Goal: Task Accomplishment & Management: Contribute content

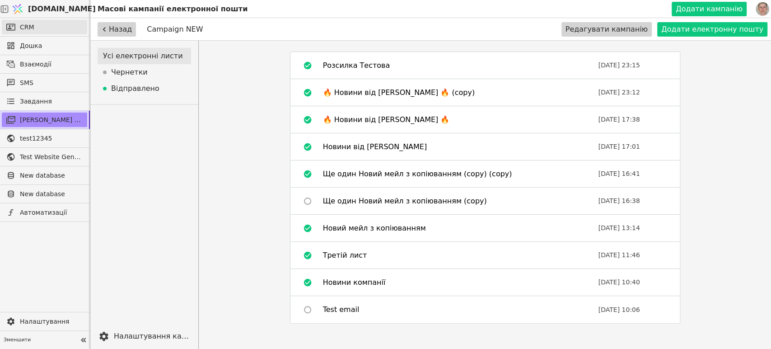
click at [44, 27] on link "CRM" at bounding box center [44, 27] width 85 height 14
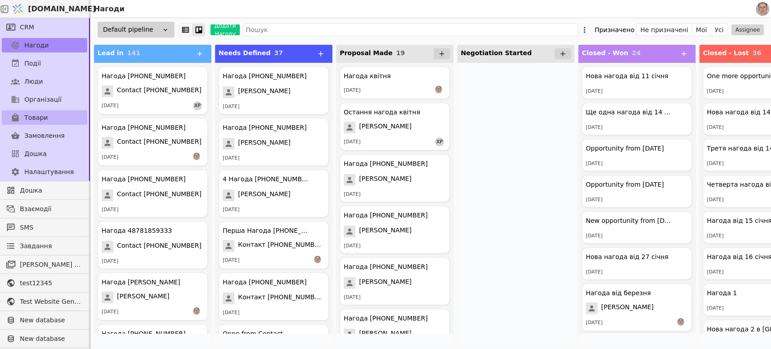
click at [47, 118] on link "Товари" at bounding box center [44, 117] width 85 height 14
click at [33, 115] on span "Товари" at bounding box center [35, 117] width 23 height 9
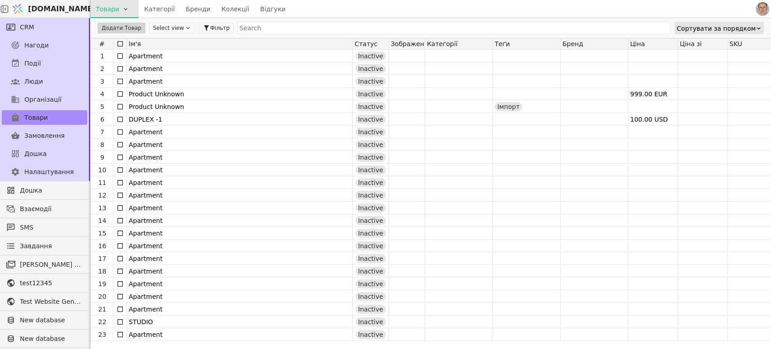
click at [121, 9] on html "[DOMAIN_NAME] Товари Категорії Бренди Колекції Відгуки CRM Нагоди Події Люди Ор…" at bounding box center [385, 174] width 771 height 349
click at [122, 31] on div "Імпортувати товари" at bounding box center [132, 27] width 78 height 14
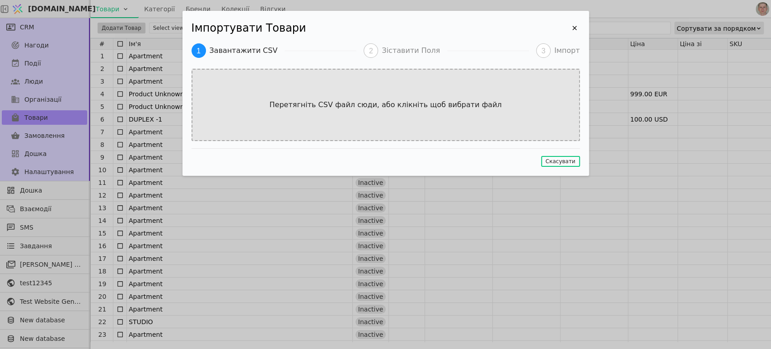
click at [385, 97] on div "Перетягніть CSV файл сюди, або клікніть щоб вибрати файл" at bounding box center [385, 105] width 388 height 72
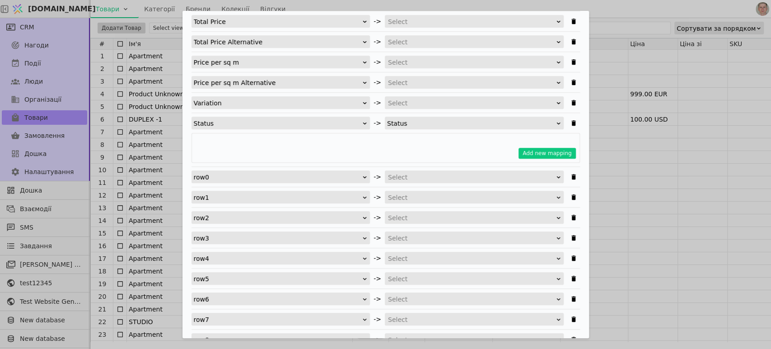
scroll to position [652, 0]
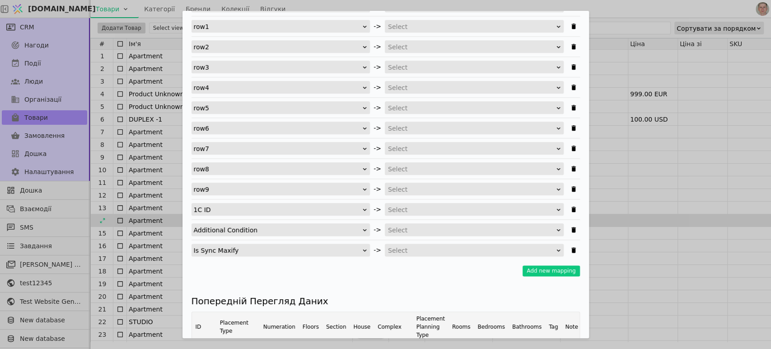
click at [654, 227] on div "Імпортувати Товари Завантажити CSV 2 Зіставити Поля 3 Імпорт Виберіть [GEOGRAPH…" at bounding box center [385, 174] width 771 height 349
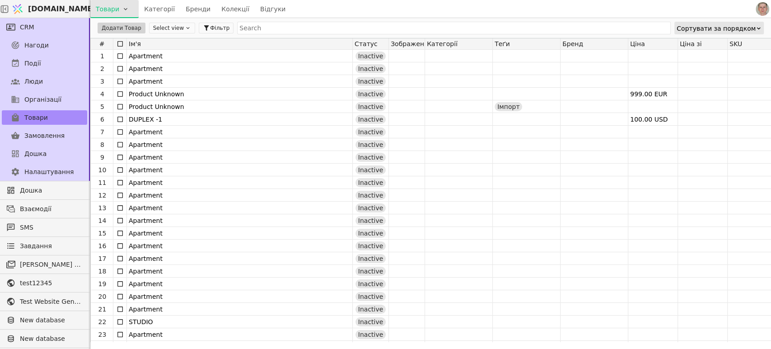
click at [126, 8] on html "[DOMAIN_NAME] Товари Категорії Бренди Колекції Відгуки CRM Нагоди Події Люди Ор…" at bounding box center [385, 174] width 771 height 349
click at [125, 25] on div "Імпортувати товари" at bounding box center [132, 27] width 78 height 14
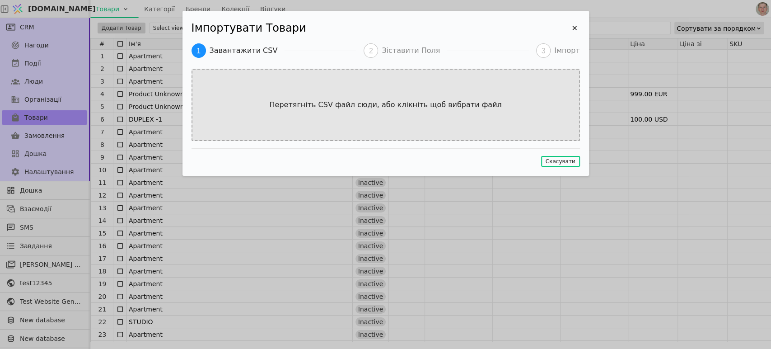
click at [326, 103] on p "Перетягніть CSV файл сюди, або клікніть щоб вибрати файл" at bounding box center [385, 104] width 250 height 11
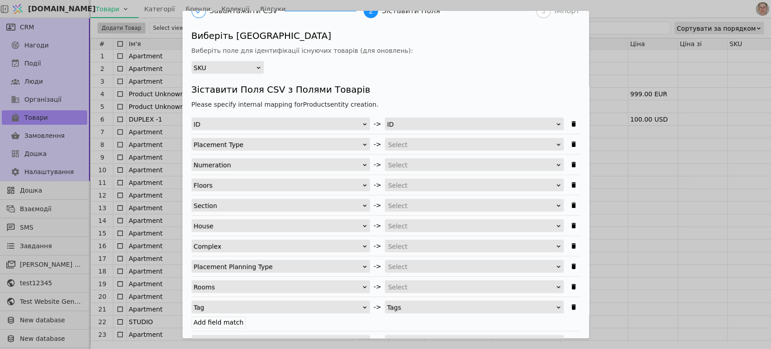
scroll to position [41, 0]
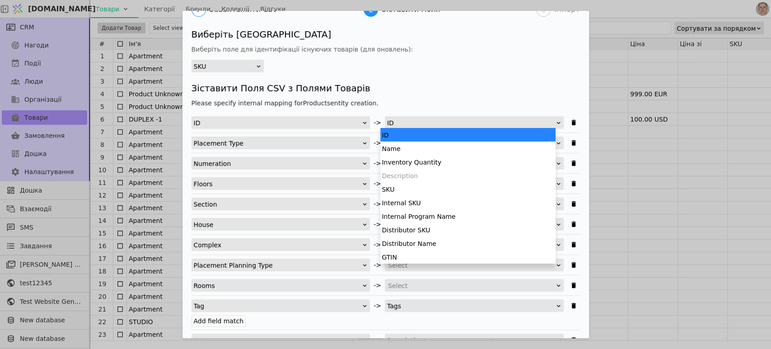
click at [425, 121] on div "ID" at bounding box center [471, 123] width 168 height 13
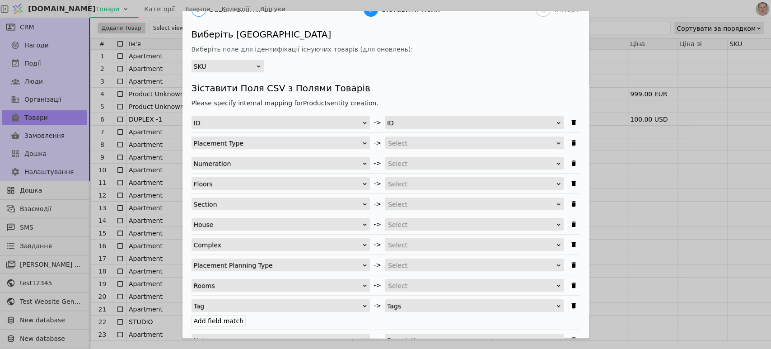
click at [440, 98] on h4 "Please specify internal mapping for Products entity creation." at bounding box center [385, 102] width 388 height 9
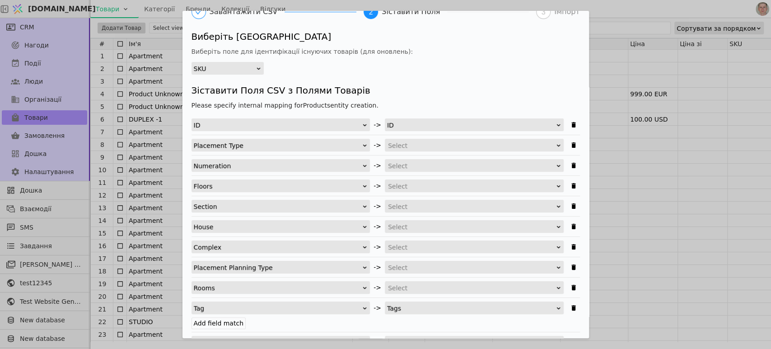
scroll to position [0, 0]
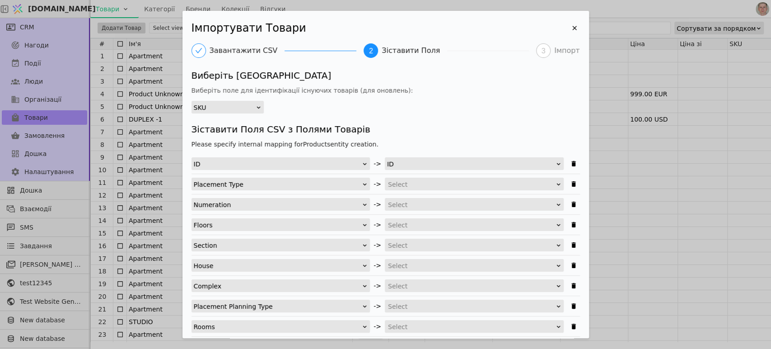
click at [240, 102] on div "SKU" at bounding box center [225, 107] width 62 height 13
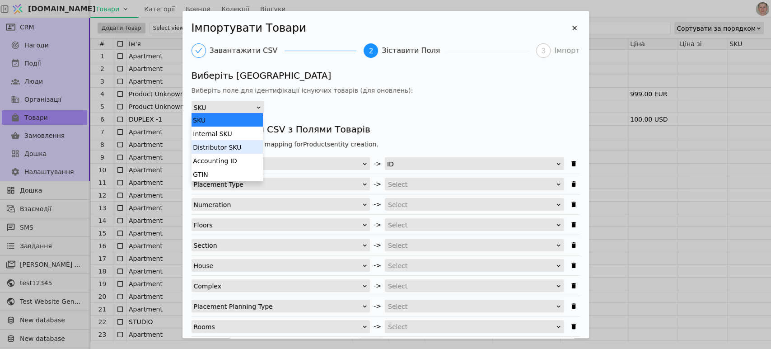
click at [231, 143] on div "Distributor SKU" at bounding box center [226, 147] width 71 height 14
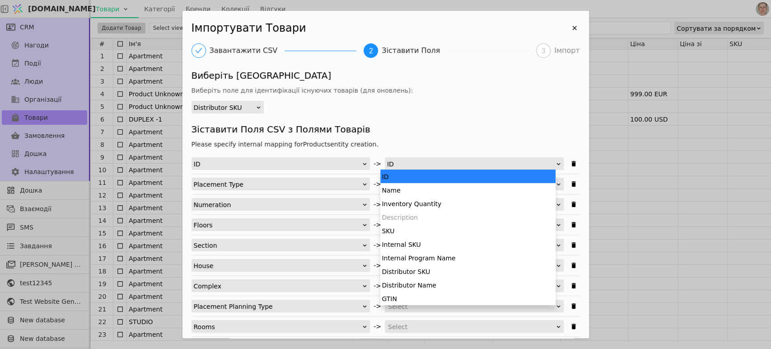
click at [436, 161] on div "ID" at bounding box center [471, 164] width 168 height 13
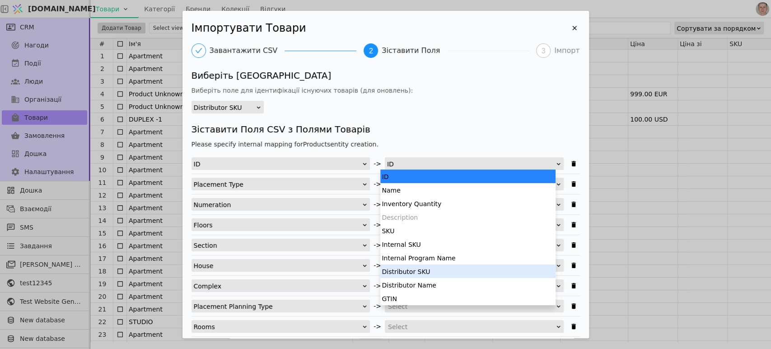
drag, startPoint x: 448, startPoint y: 268, endPoint x: 460, endPoint y: 235, distance: 34.7
click at [448, 267] on div "Distributor SKU" at bounding box center [467, 271] width 175 height 14
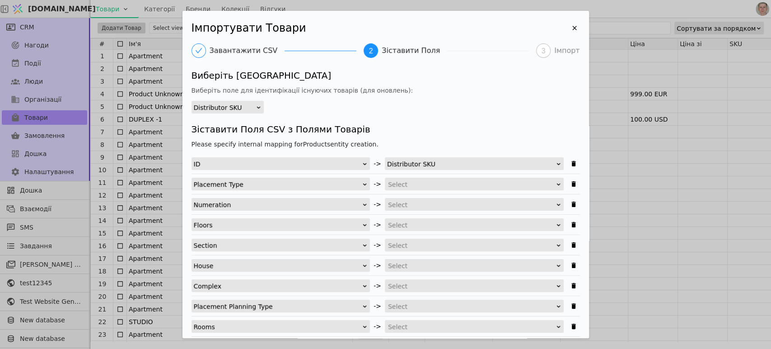
click at [460, 112] on div "Виберіть [GEOGRAPHIC_DATA] Виберіть поле для ідентифікації існуючих товарів (дл…" at bounding box center [385, 91] width 388 height 45
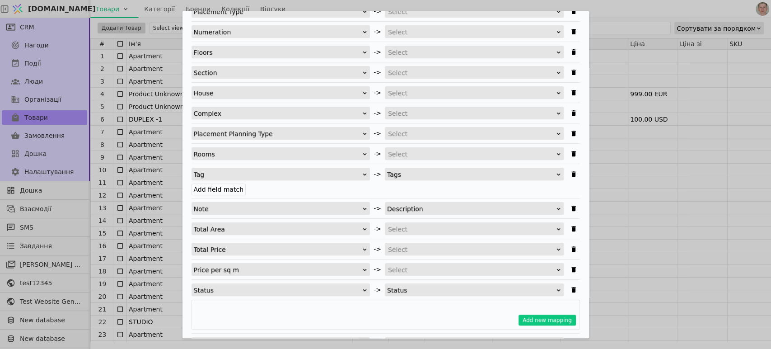
scroll to position [177, 0]
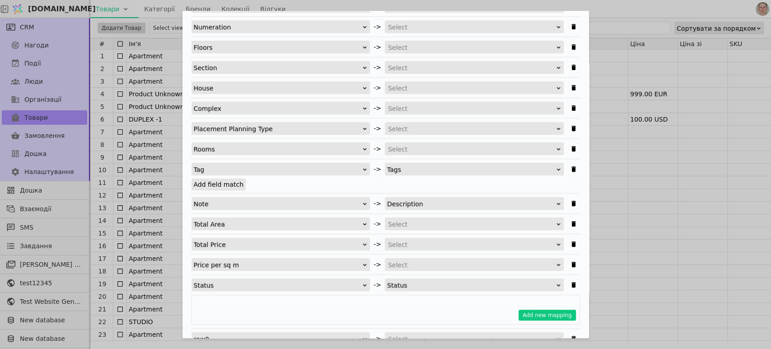
click at [199, 184] on label "Add field match" at bounding box center [218, 184] width 55 height 12
click at [0, 0] on input "Add field match" at bounding box center [0, 0] width 0 height 0
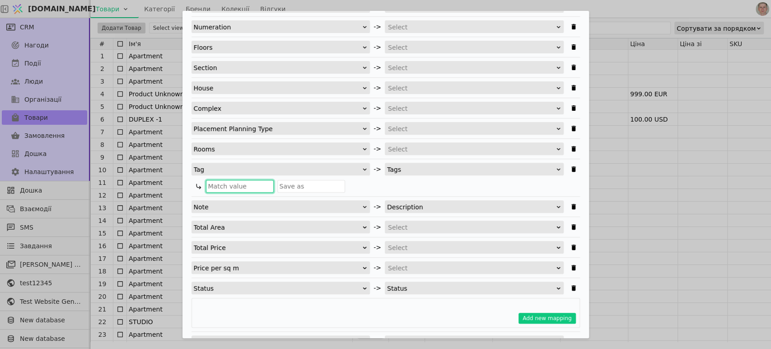
click at [249, 187] on input "Імпортувати Товари" at bounding box center [240, 186] width 68 height 13
type input "Імпротр 17"
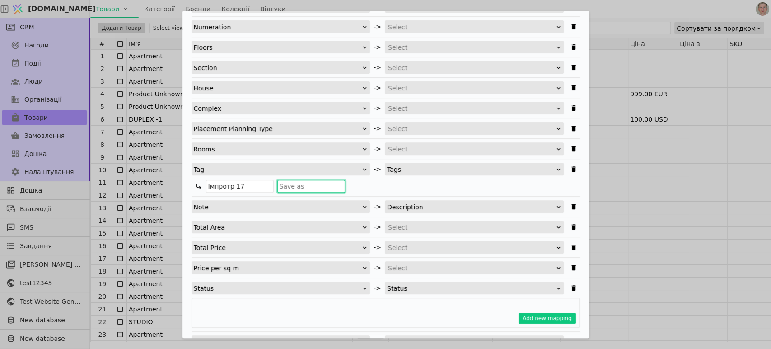
click at [311, 183] on input "Імпортувати Товари" at bounding box center [311, 186] width 68 height 13
type input "І"
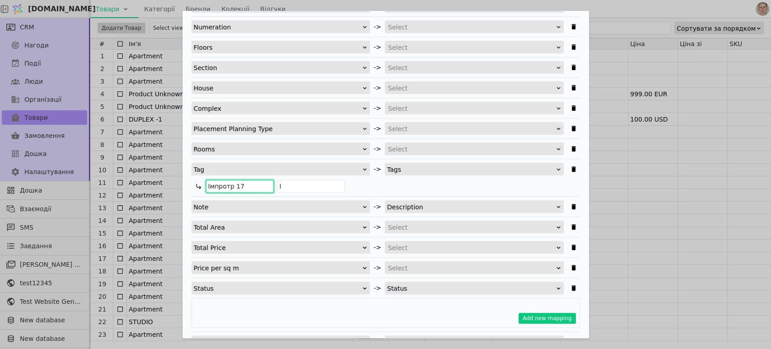
click at [220, 185] on input "Імпротр 17" at bounding box center [240, 186] width 68 height 13
drag, startPoint x: 246, startPoint y: 185, endPoint x: 167, endPoint y: 194, distance: 80.0
click at [168, 191] on div "Імпортувати Товари Завантажити CSV 2 Зіставити Поля 3 Імпорт Виберіть [GEOGRAPH…" at bounding box center [385, 174] width 771 height 349
type input "Імпорт 17"
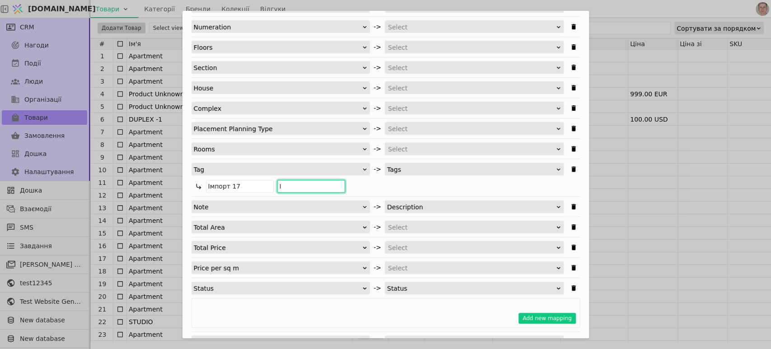
click at [307, 187] on input "І" at bounding box center [311, 186] width 68 height 13
drag, startPoint x: 286, startPoint y: 183, endPoint x: 210, endPoint y: 190, distance: 75.7
click at [210, 190] on div "Імпорт 17 І" at bounding box center [387, 186] width 385 height 13
paste input "мпорт 17"
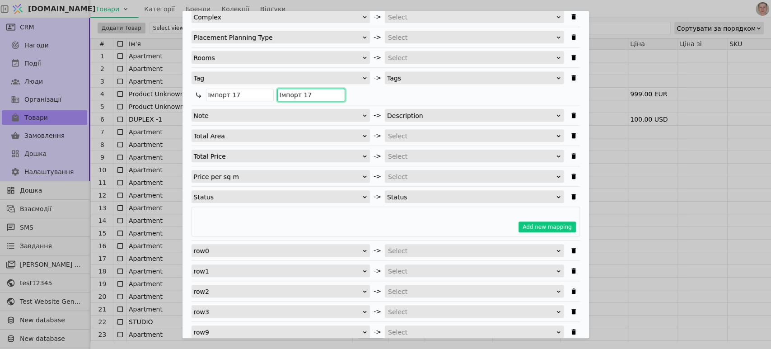
scroll to position [278, 0]
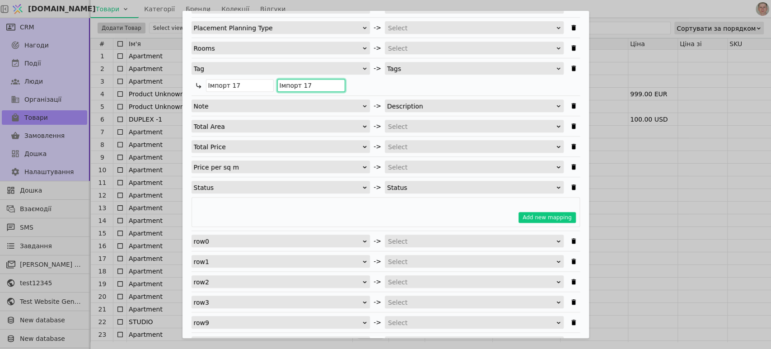
type input "Імпорт 17"
click at [436, 185] on div "Status" at bounding box center [471, 187] width 168 height 13
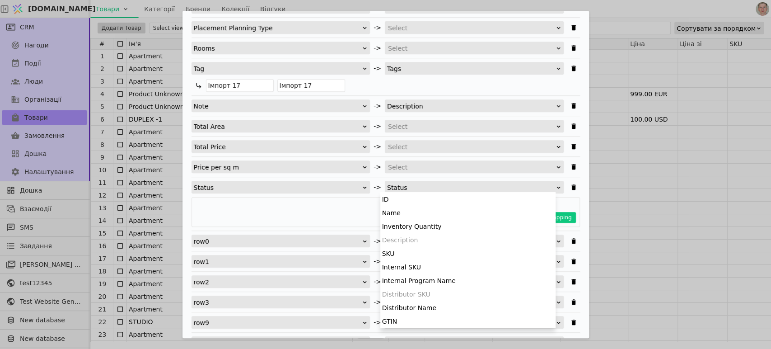
click at [436, 185] on div "Status" at bounding box center [471, 187] width 168 height 13
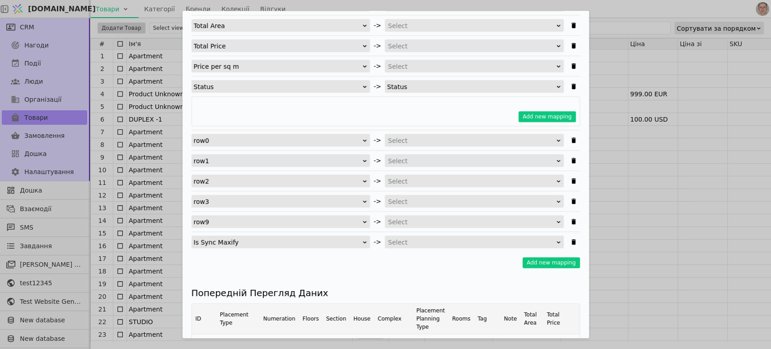
scroll to position [378, 0]
click at [547, 114] on button "Add new mapping" at bounding box center [546, 117] width 57 height 11
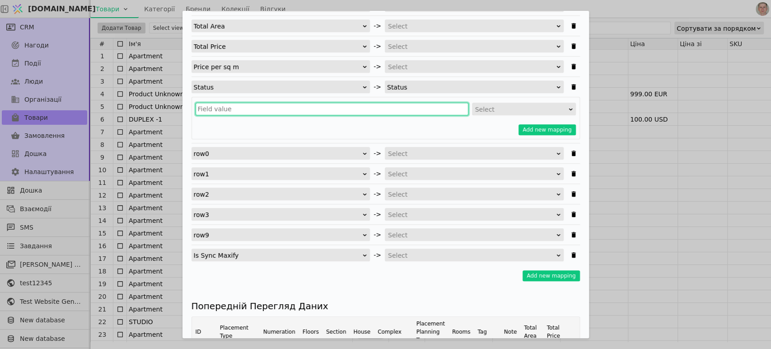
drag, startPoint x: 217, startPoint y: 107, endPoint x: 226, endPoint y: 109, distance: 9.9
click at [217, 106] on input "Імпортувати Товари" at bounding box center [332, 109] width 273 height 13
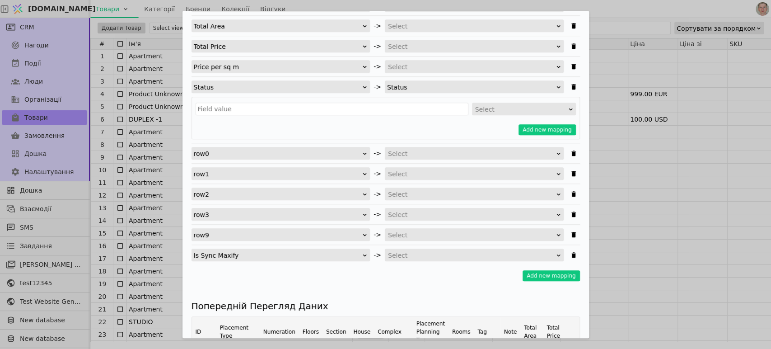
click at [488, 108] on div "Select" at bounding box center [521, 109] width 92 height 13
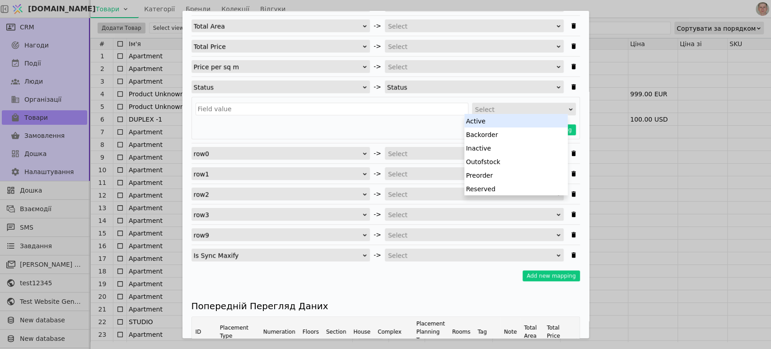
click at [410, 127] on div "Add new mapping" at bounding box center [386, 129] width 380 height 11
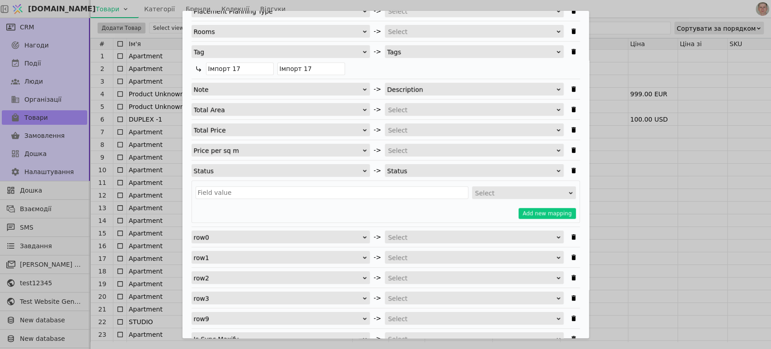
scroll to position [278, 0]
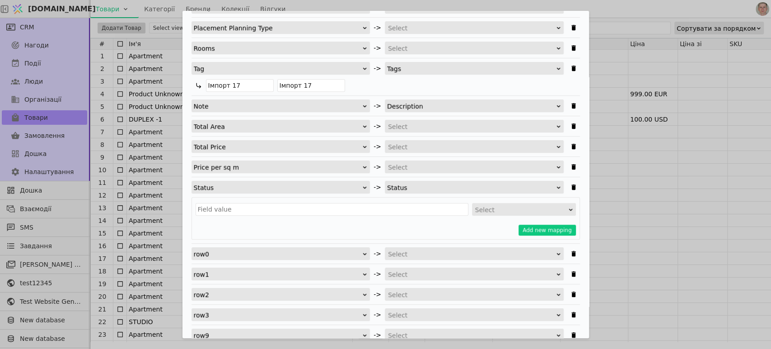
click at [419, 160] on div "ID -> Distributor SKU Placement Type -> Select Numeration -> Select Floors -> S…" at bounding box center [385, 120] width 388 height 482
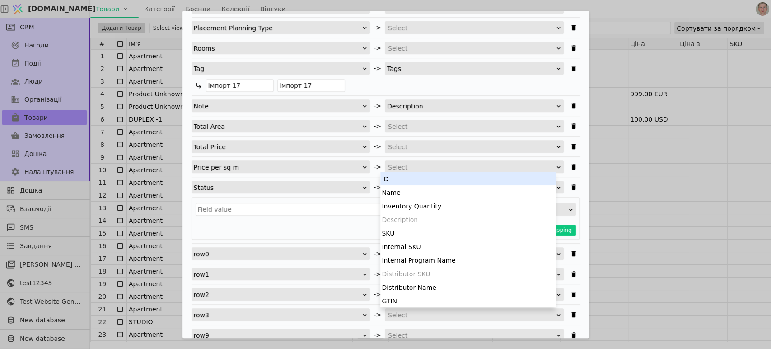
click at [423, 165] on div "Select" at bounding box center [471, 167] width 167 height 13
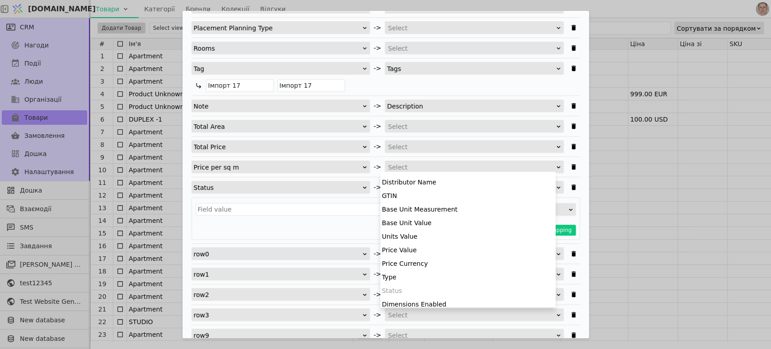
scroll to position [131, 0]
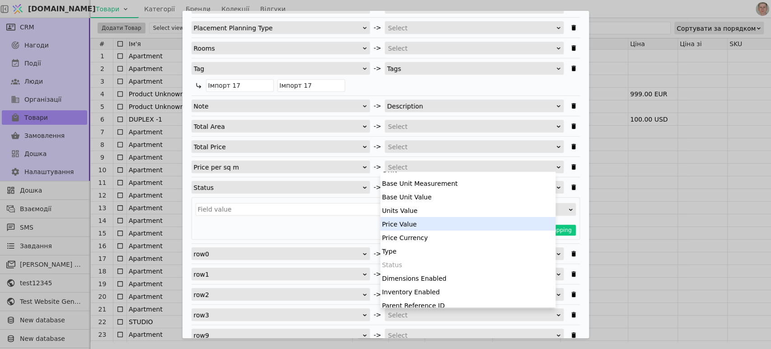
click at [435, 225] on div "Price Value" at bounding box center [467, 224] width 175 height 14
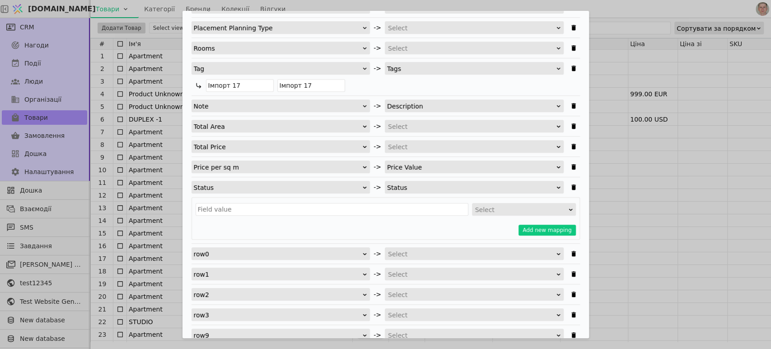
click at [544, 124] on div "Select" at bounding box center [471, 126] width 167 height 13
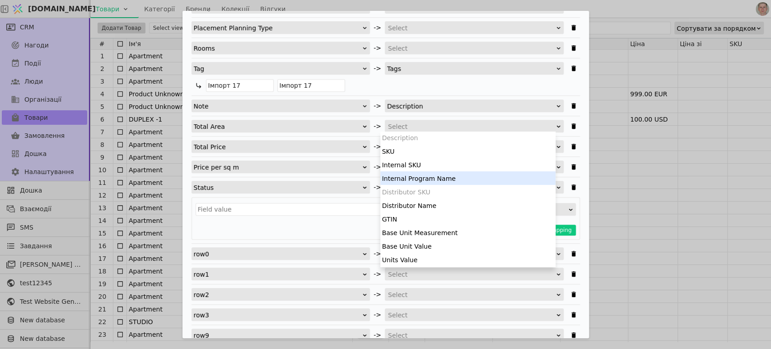
scroll to position [100, 0]
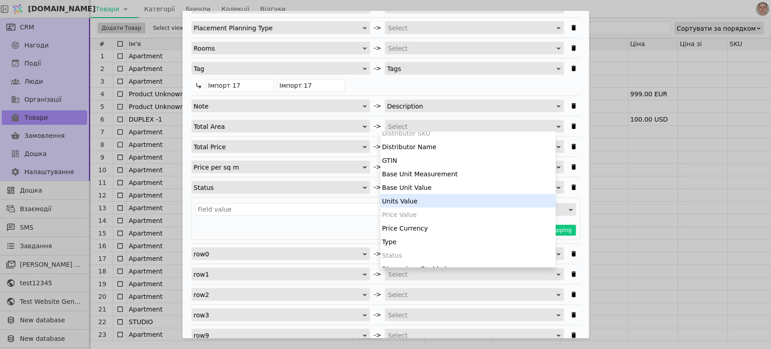
click at [505, 196] on div "Units Value" at bounding box center [467, 201] width 175 height 14
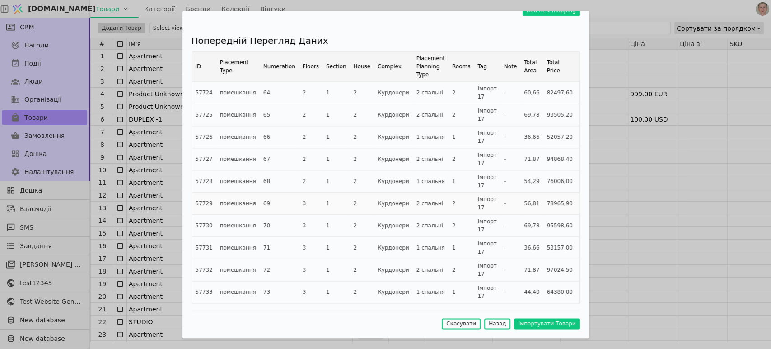
scroll to position [649, 0]
click at [545, 322] on button "Імпортувати Товари" at bounding box center [546, 323] width 65 height 11
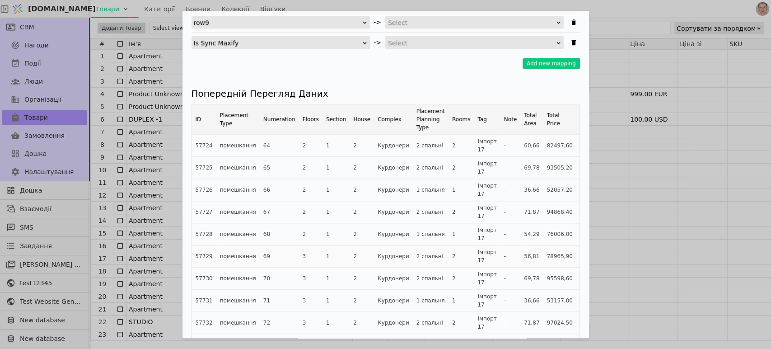
scroll to position [665, 0]
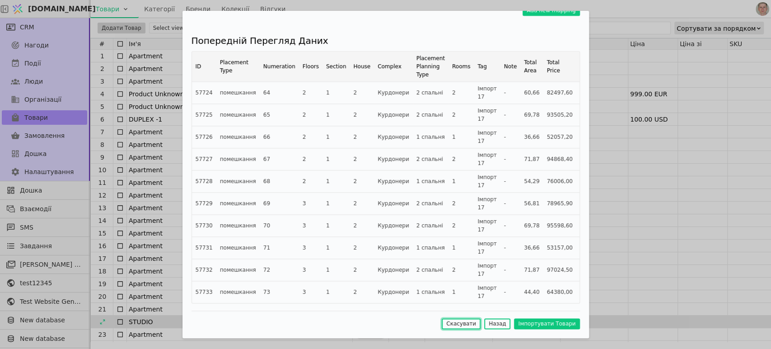
click at [457, 323] on button "Скасувати" at bounding box center [461, 323] width 39 height 11
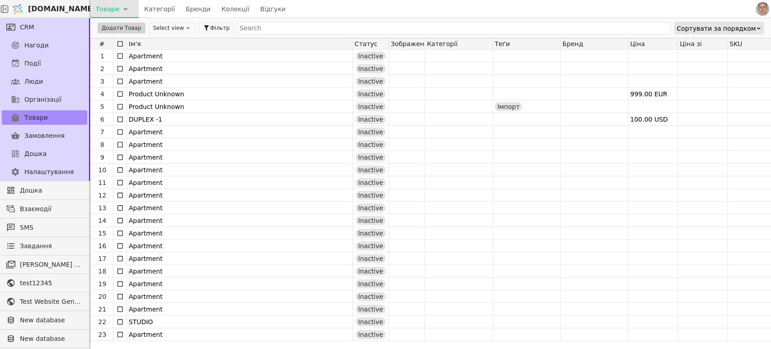
click at [118, 10] on html "[DOMAIN_NAME] Товари Категорії Бренди Колекції Відгуки CRM Нагоди Події Люди Ор…" at bounding box center [385, 174] width 771 height 349
click at [119, 28] on div "Імпортувати товари" at bounding box center [132, 27] width 78 height 14
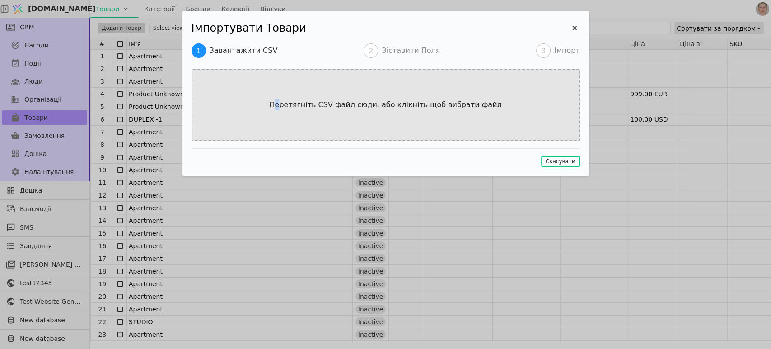
click at [285, 95] on div "Перетягніть CSV файл сюди, або клікніть щоб вибрати файл" at bounding box center [385, 105] width 388 height 72
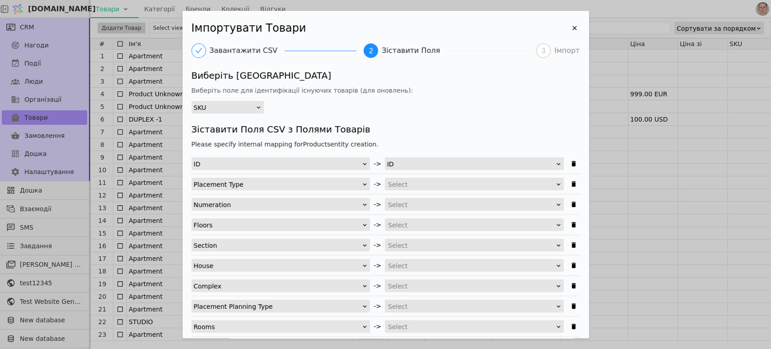
click at [487, 161] on div "ID" at bounding box center [471, 164] width 168 height 13
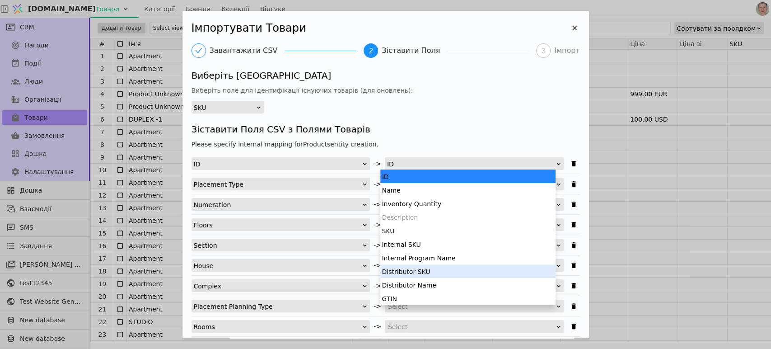
click at [464, 266] on div "Distributor SKU" at bounding box center [467, 271] width 175 height 14
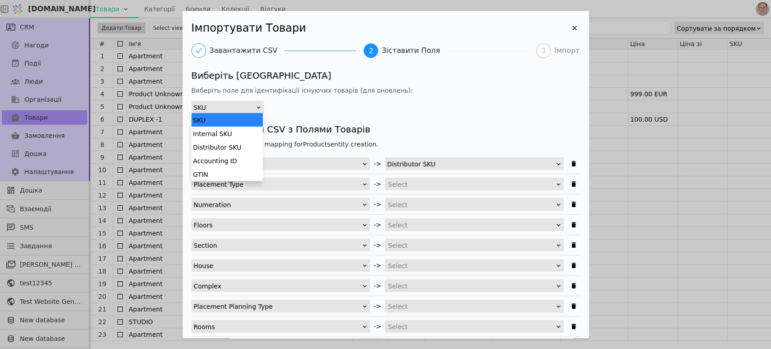
click at [224, 109] on div "SKU" at bounding box center [225, 107] width 62 height 13
click at [235, 143] on div "Distributor SKU" at bounding box center [226, 147] width 71 height 14
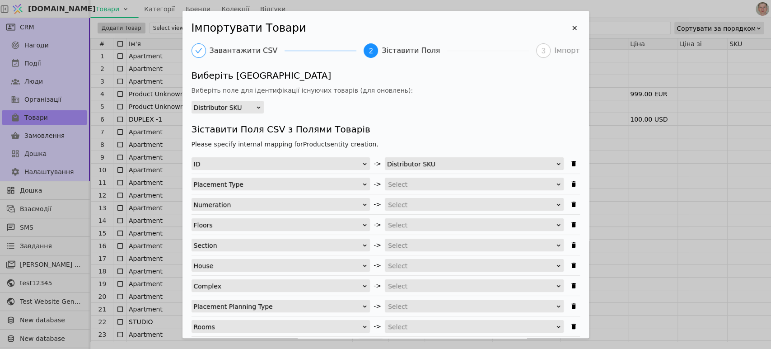
click at [460, 122] on h4 "Зіставити Поля CSV з Полями Товарів" at bounding box center [385, 129] width 388 height 14
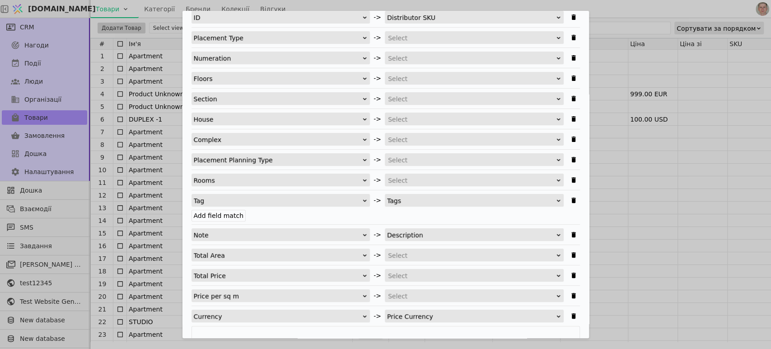
scroll to position [200, 0]
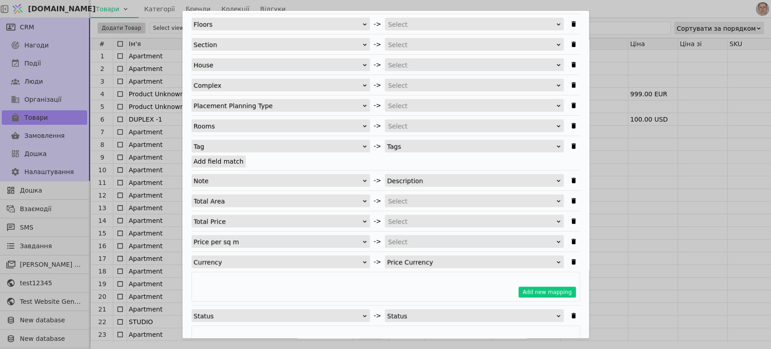
click at [228, 160] on label "Add field match" at bounding box center [218, 161] width 55 height 12
click at [0, 0] on input "Add field match" at bounding box center [0, 0] width 0 height 0
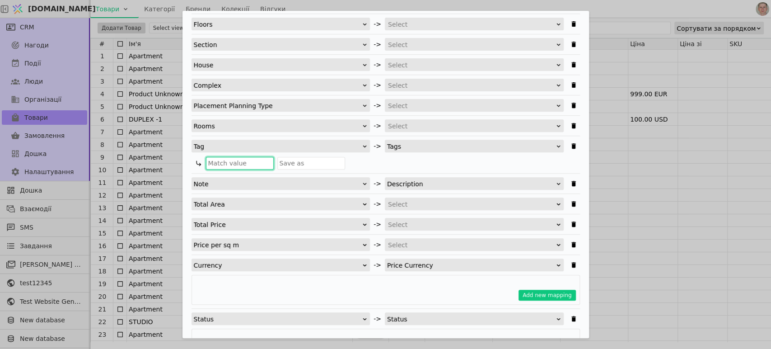
click at [254, 162] on input "Імпортувати Товари" at bounding box center [240, 163] width 68 height 13
type input "f"
type input "Імпорт"
drag, startPoint x: 195, startPoint y: 165, endPoint x: 185, endPoint y: 164, distance: 10.4
click at [185, 165] on div "Імпортувати Товари Завантажити CSV 2 Зіставити Поля 3 Імпорт Виберіть [GEOGRAPH…" at bounding box center [385, 174] width 406 height 327
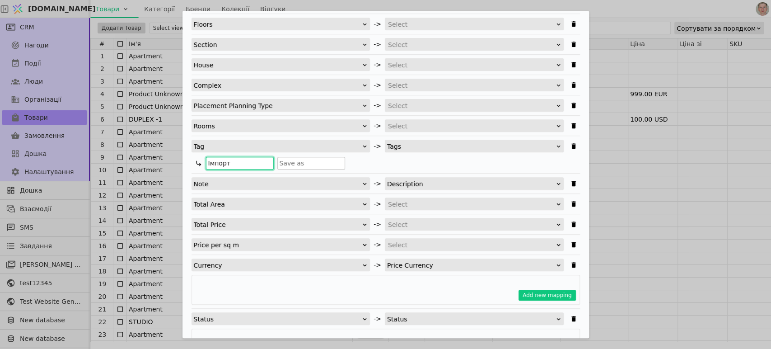
type input "Імпорт"
click at [329, 162] on input "Імпортувати Товари" at bounding box center [311, 163] width 68 height 13
paste input "Імпорт"
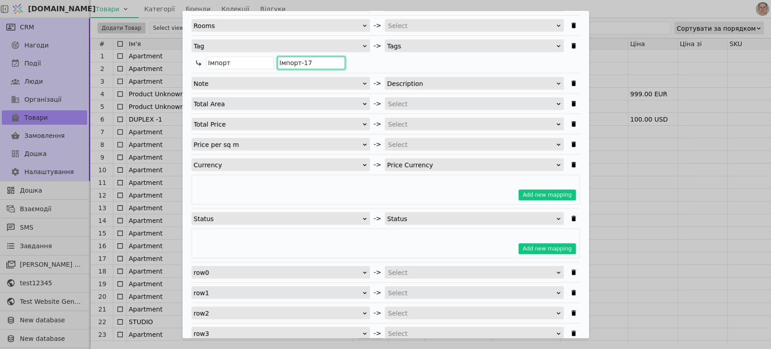
type input "Імпорт-17"
click at [410, 166] on div "Price Currency" at bounding box center [471, 165] width 168 height 13
click at [410, 138] on div "Select" at bounding box center [471, 144] width 167 height 13
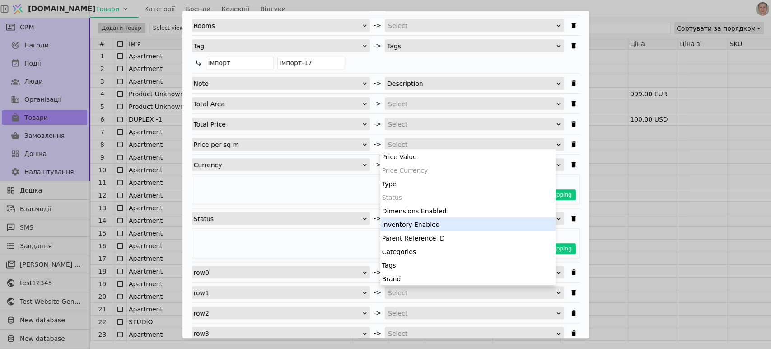
scroll to position [126, 0]
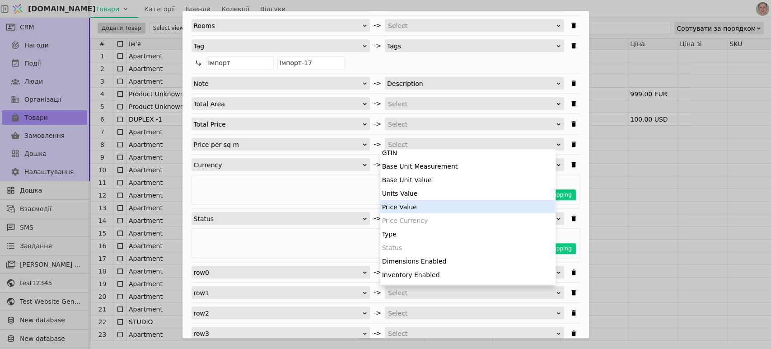
click at [439, 205] on div "Price Value" at bounding box center [467, 207] width 175 height 14
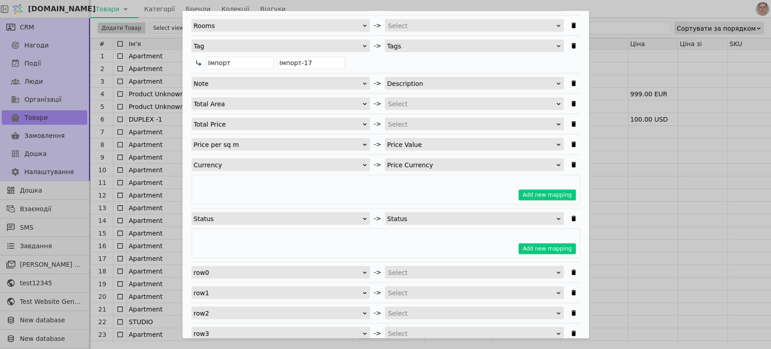
click at [419, 106] on div "Select" at bounding box center [471, 104] width 167 height 13
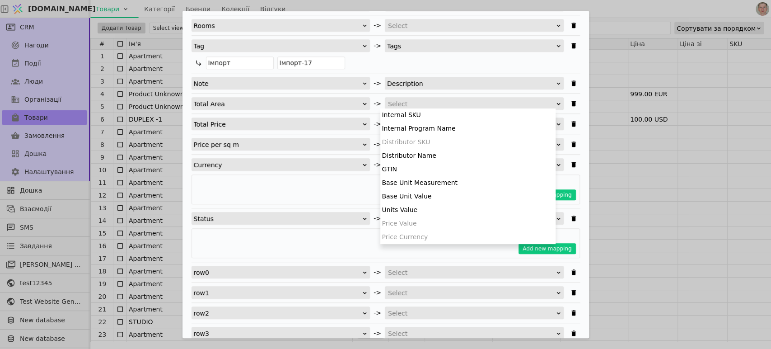
scroll to position [100, 0]
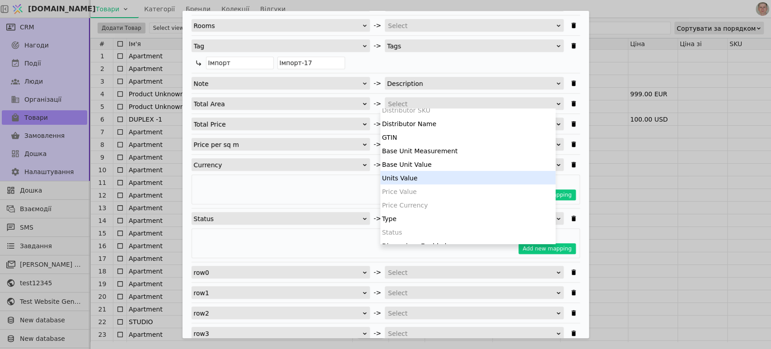
click at [452, 177] on div "Units Value" at bounding box center [467, 178] width 175 height 14
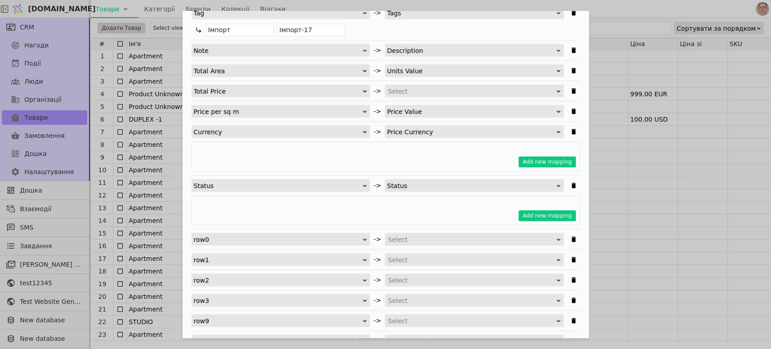
scroll to position [351, 0]
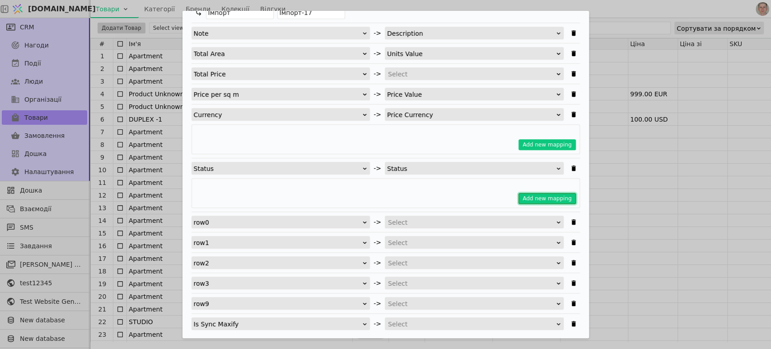
drag, startPoint x: 530, startPoint y: 196, endPoint x: 411, endPoint y: 178, distance: 120.4
click at [529, 196] on button "Add new mapping" at bounding box center [546, 198] width 57 height 11
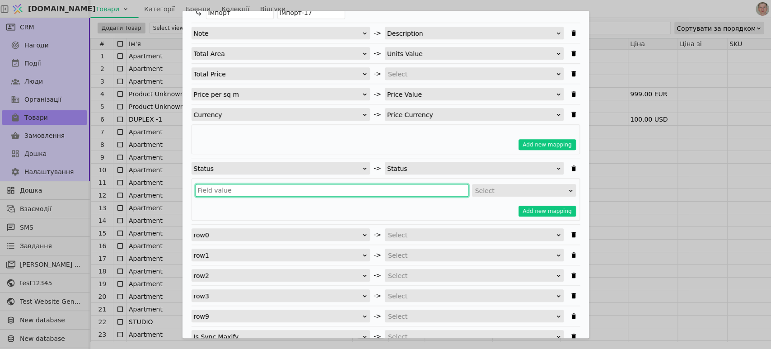
click at [271, 190] on input "Імпортувати Товари" at bounding box center [332, 190] width 273 height 13
paste input "вільно бронь"
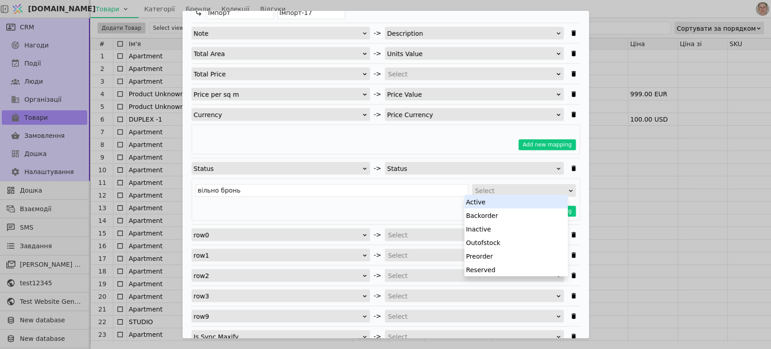
click at [480, 188] on div "Select" at bounding box center [521, 190] width 92 height 13
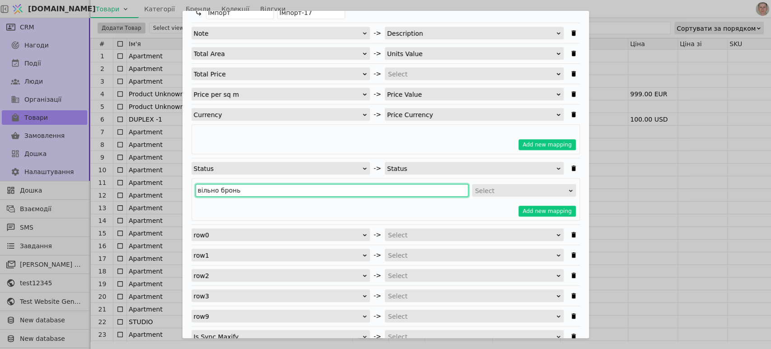
drag, startPoint x: 217, startPoint y: 187, endPoint x: 322, endPoint y: 189, distance: 104.8
click at [322, 189] on input "вільно бронь" at bounding box center [332, 190] width 273 height 13
type input "вільно"
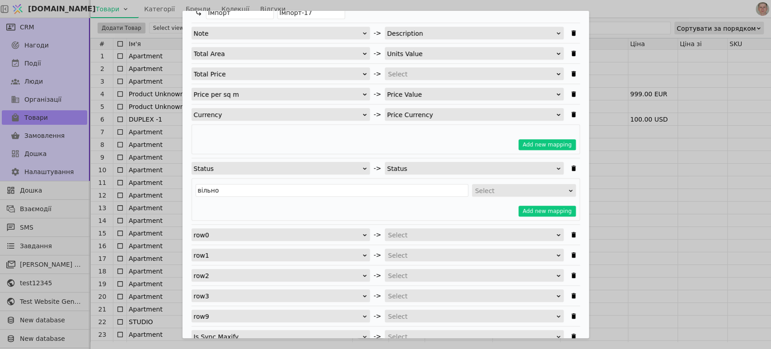
click at [496, 190] on div "Select" at bounding box center [521, 190] width 92 height 13
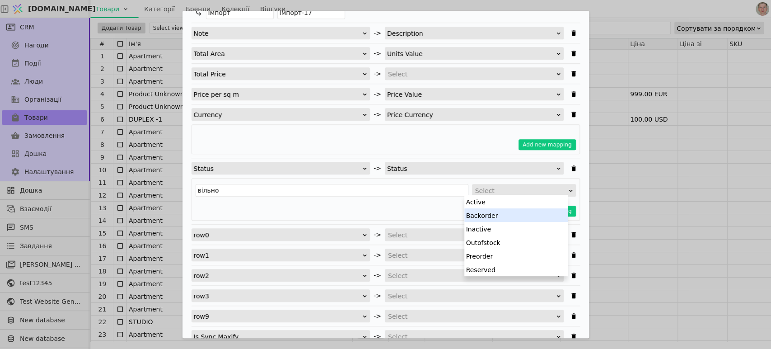
click at [496, 201] on div "Active" at bounding box center [515, 202] width 103 height 14
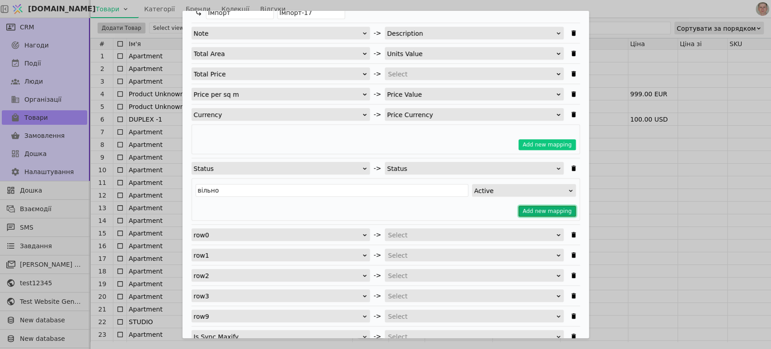
click at [527, 208] on button "Add new mapping" at bounding box center [546, 210] width 57 height 11
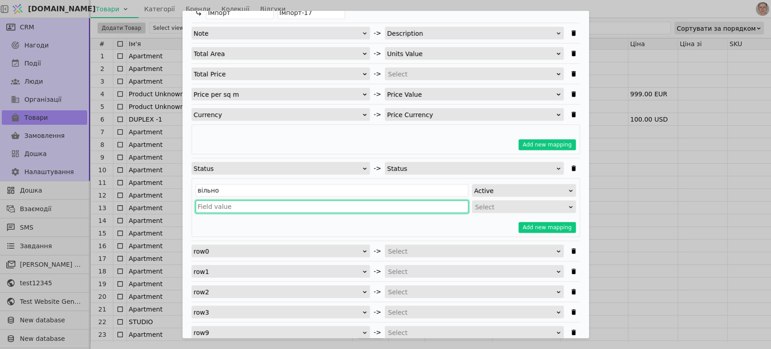
click at [235, 204] on input "Імпортувати Товари" at bounding box center [332, 206] width 273 height 13
paste input "вільно бронь"
drag, startPoint x: 219, startPoint y: 205, endPoint x: 162, endPoint y: 203, distance: 56.5
click at [163, 203] on div "Імпортувати Товари Завантажити CSV 2 Зіставити Поля 3 Імпорт Виберіть [GEOGRAPH…" at bounding box center [385, 174] width 771 height 349
drag, startPoint x: 228, startPoint y: 201, endPoint x: 149, endPoint y: 203, distance: 79.9
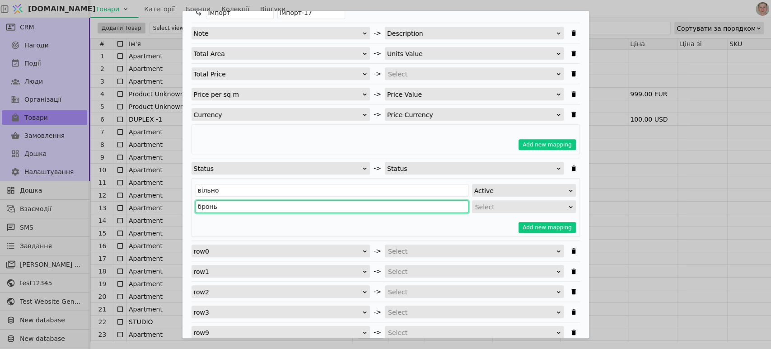
click at [148, 203] on div "Імпортувати Товари Завантажити CSV 2 Зіставити Поля 3 Імпорт Виберіть [GEOGRAPH…" at bounding box center [385, 174] width 771 height 349
type input "бронь"
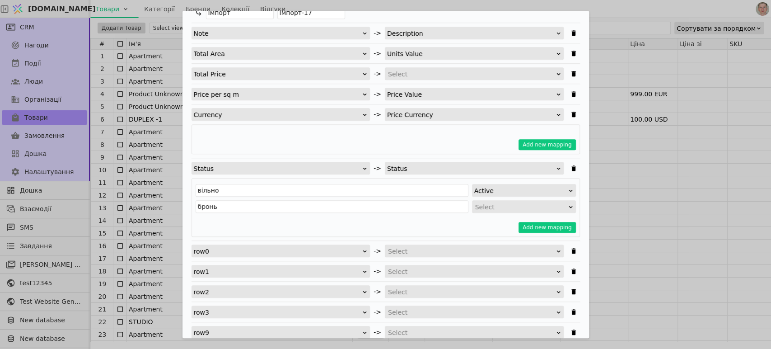
click at [518, 206] on div "Select" at bounding box center [521, 206] width 92 height 13
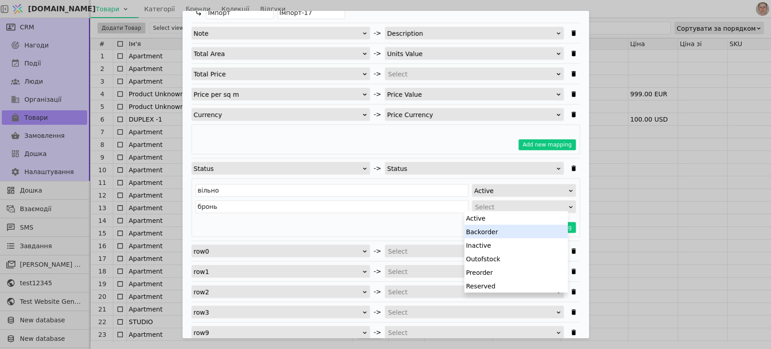
click at [514, 230] on div "Backorder" at bounding box center [515, 231] width 103 height 14
click at [494, 208] on div "Backorder" at bounding box center [520, 206] width 93 height 13
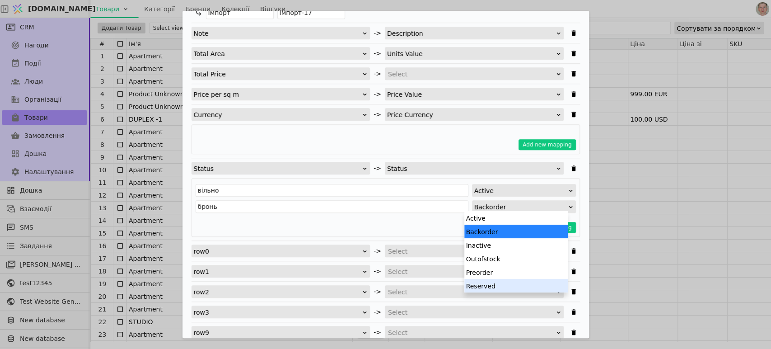
click at [500, 284] on div "Reserved" at bounding box center [515, 286] width 103 height 14
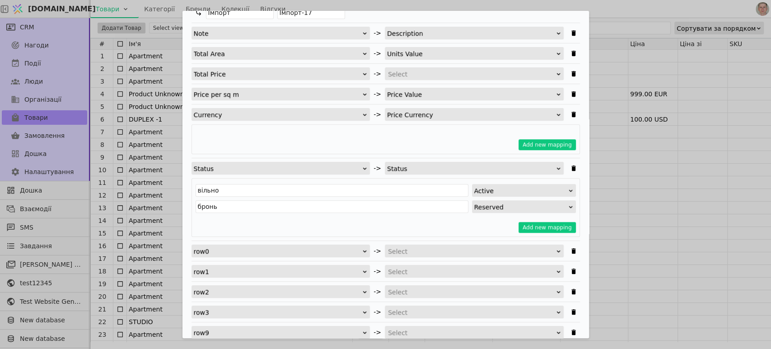
click at [438, 223] on div "Add new mapping" at bounding box center [386, 227] width 380 height 11
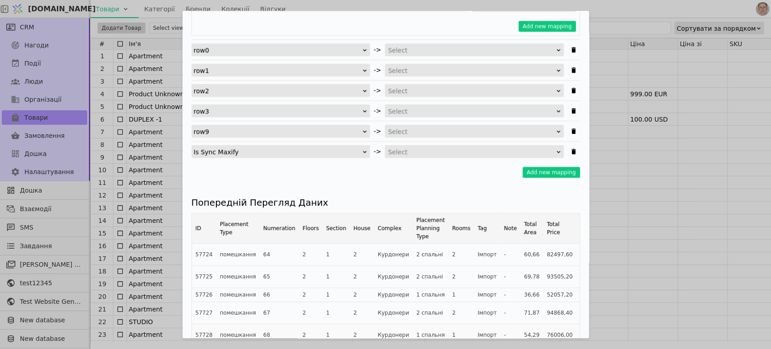
scroll to position [703, 0]
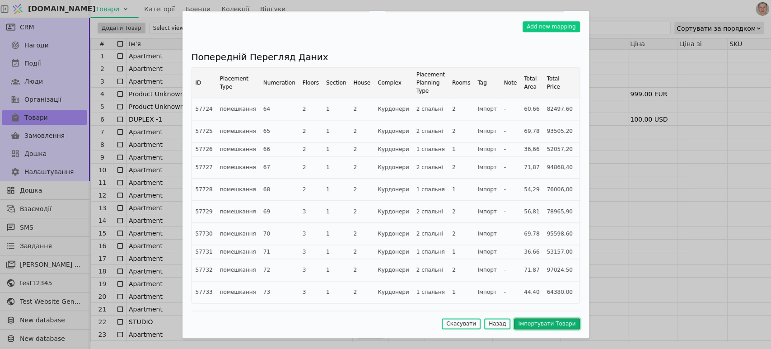
click at [533, 322] on button "Імпортувати Товари" at bounding box center [546, 323] width 65 height 11
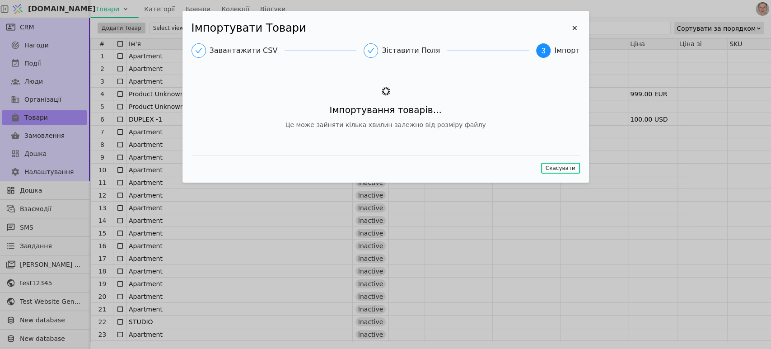
scroll to position [0, 0]
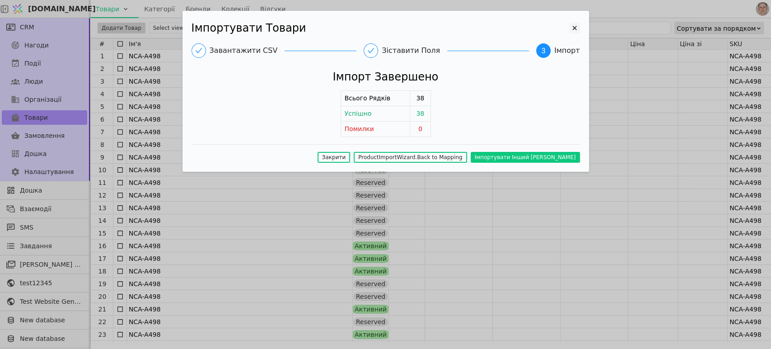
click at [576, 27] on icon "Імпортувати Товари" at bounding box center [574, 28] width 11 height 11
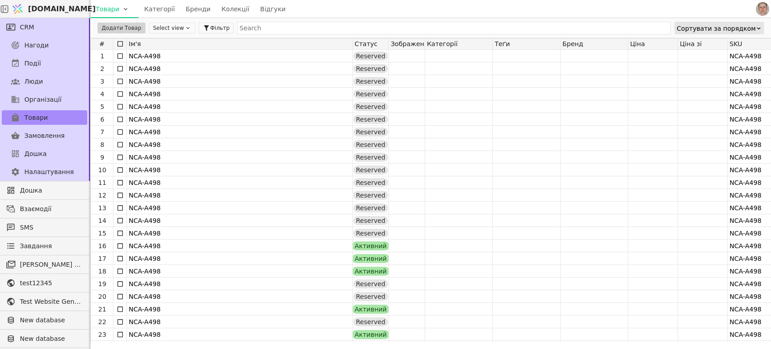
drag, startPoint x: 601, startPoint y: 5, endPoint x: 551, endPoint y: 9, distance: 50.8
click at [601, 4] on div "Товари Категорії Бренди Колекції Відгуки" at bounding box center [421, 9] width 663 height 18
click at [119, 6] on html "[DOMAIN_NAME] Товари Категорії Бренди Колекції Відгуки CRM Нагоди Події Люди Ор…" at bounding box center [385, 174] width 771 height 349
click at [119, 25] on div "Імпортувати товари" at bounding box center [132, 27] width 78 height 14
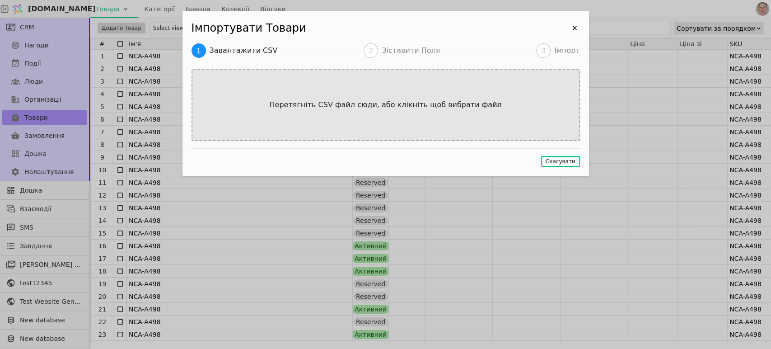
click at [413, 94] on div "Перетягніть CSV файл сюди, або клікніть щоб вибрати файл" at bounding box center [385, 105] width 388 height 72
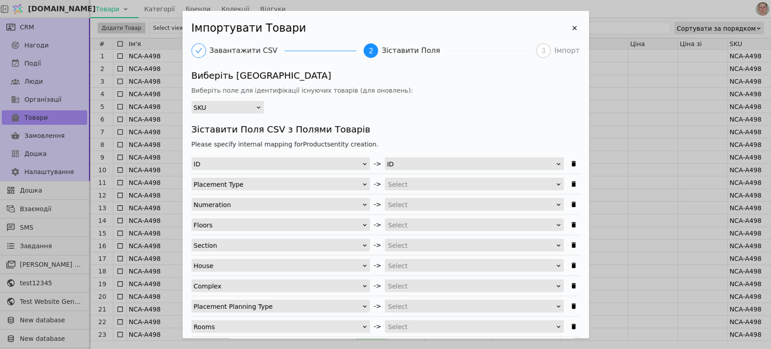
click at [434, 162] on div "ID" at bounding box center [471, 164] width 168 height 13
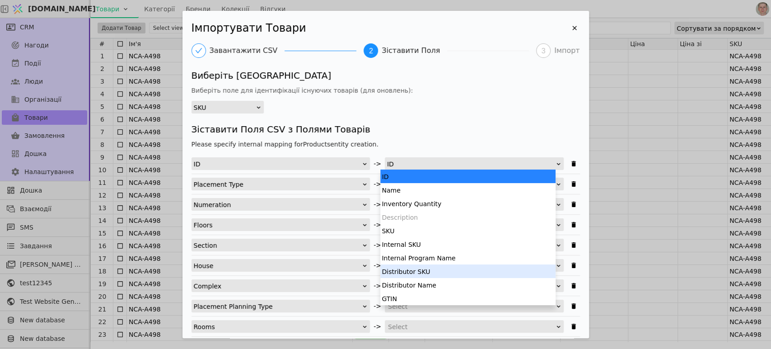
click at [433, 270] on div "Distributor SKU" at bounding box center [467, 271] width 175 height 14
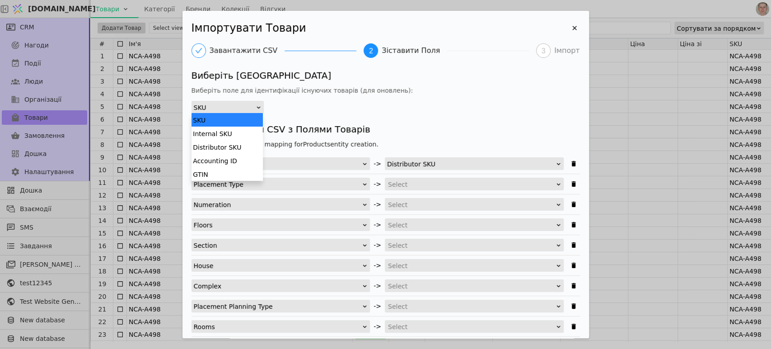
click at [234, 107] on div "SKU" at bounding box center [225, 107] width 62 height 13
click at [235, 149] on div "Distributor SKU" at bounding box center [226, 147] width 71 height 14
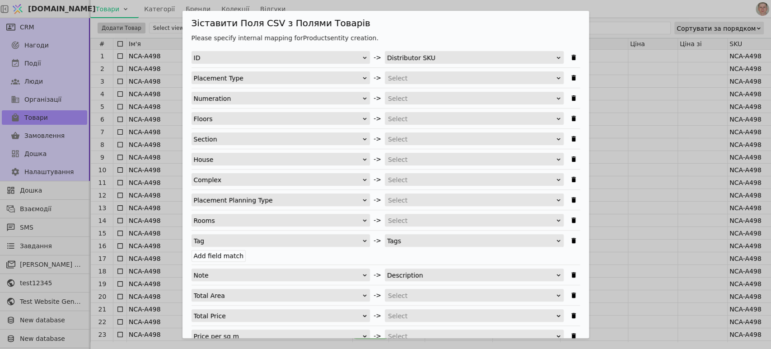
scroll to position [100, 0]
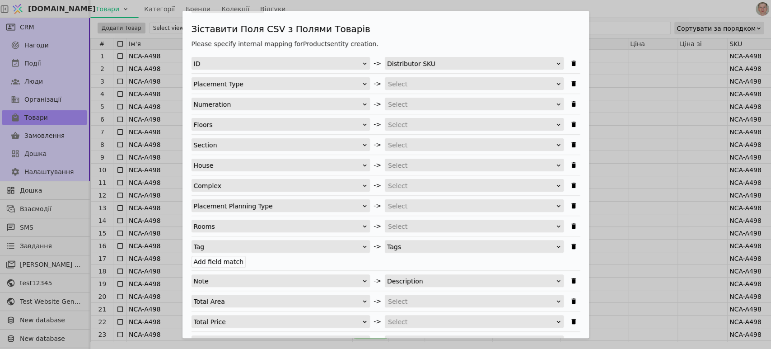
click at [424, 103] on div "Select" at bounding box center [471, 104] width 167 height 13
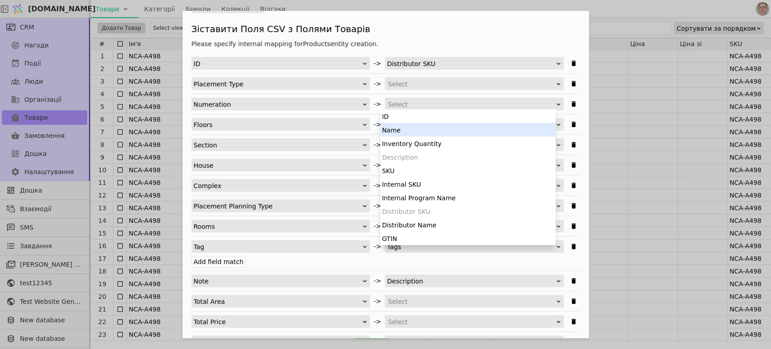
click at [423, 131] on div "Name" at bounding box center [467, 130] width 175 height 14
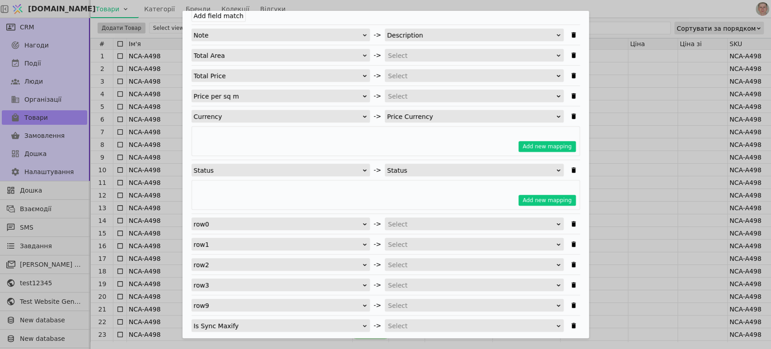
scroll to position [351, 0]
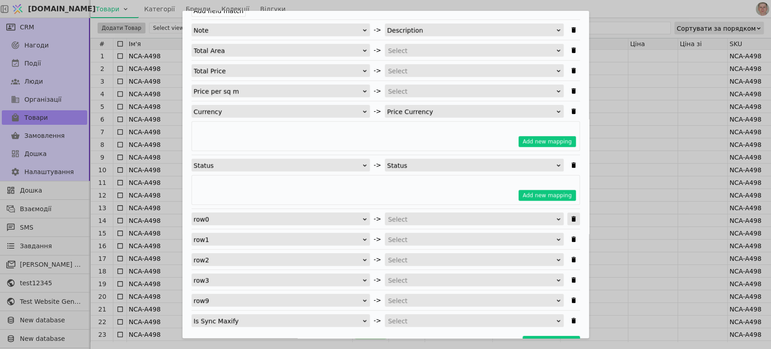
click at [570, 216] on icon "Імпортувати Товари" at bounding box center [573, 218] width 7 height 7
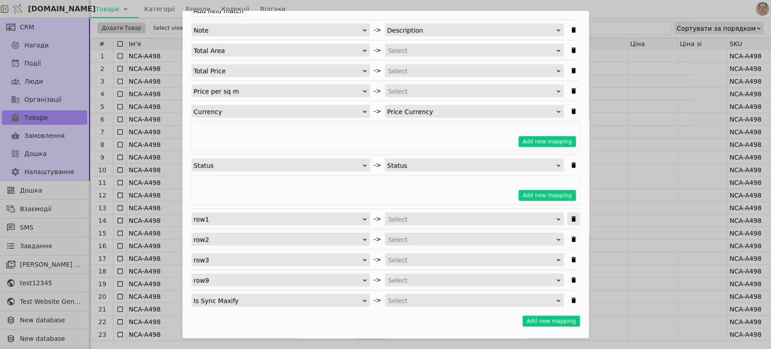
click at [570, 216] on icon "Імпортувати Товари" at bounding box center [573, 218] width 7 height 7
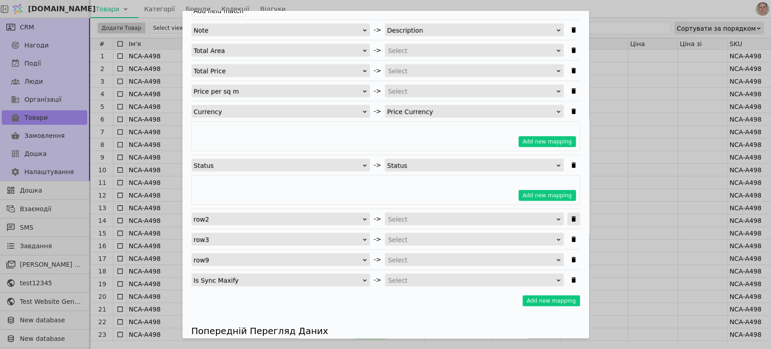
click at [570, 216] on icon "Імпортувати Товари" at bounding box center [573, 218] width 7 height 7
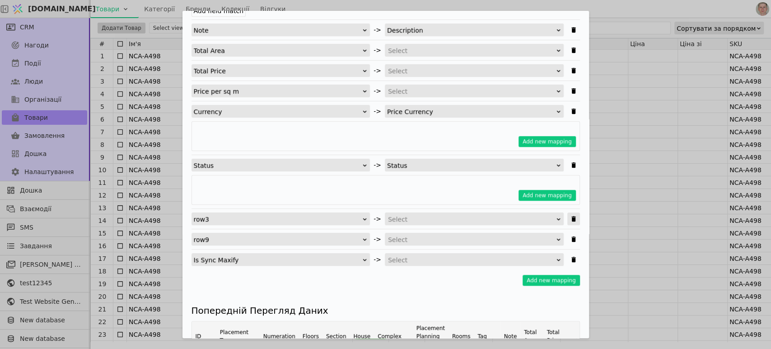
click at [570, 216] on icon "Імпортувати Товари" at bounding box center [573, 218] width 7 height 7
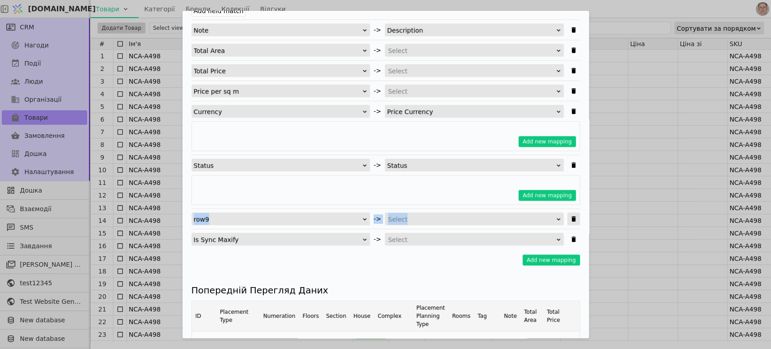
click at [570, 216] on icon "Імпортувати Товари" at bounding box center [573, 218] width 7 height 7
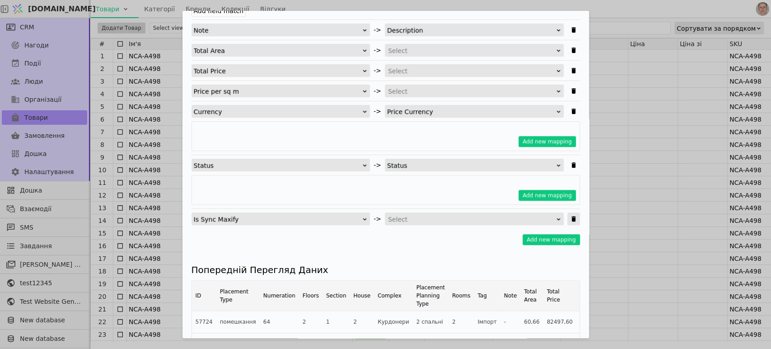
click at [570, 216] on icon "Імпортувати Товари" at bounding box center [573, 218] width 7 height 7
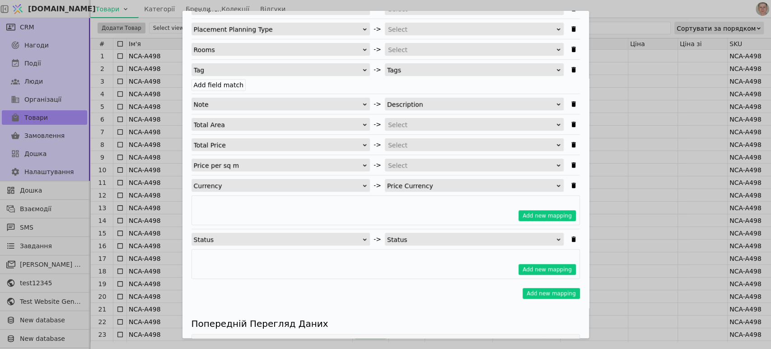
scroll to position [301, 0]
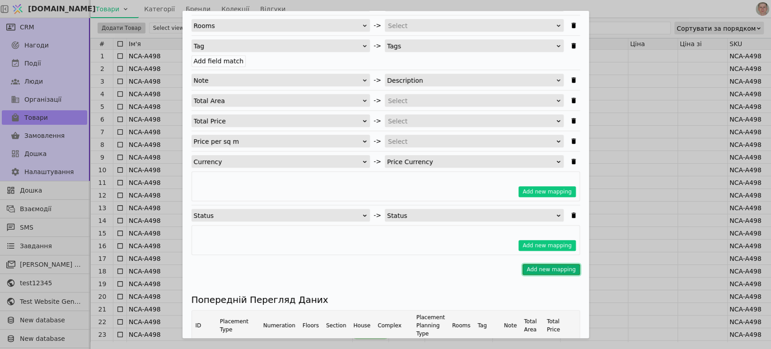
click at [546, 268] on button "Add new mapping" at bounding box center [550, 269] width 57 height 11
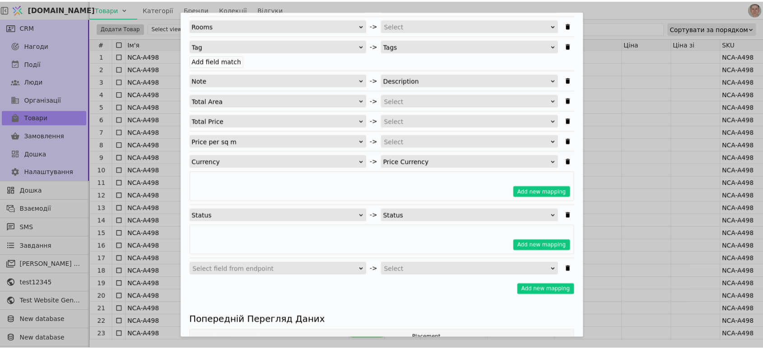
scroll to position [10, 0]
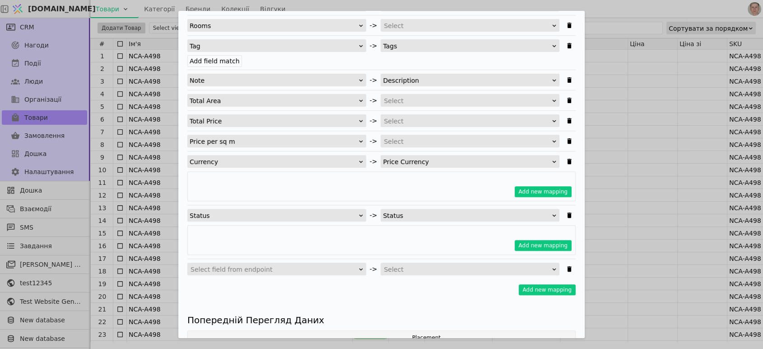
click at [296, 267] on div "Select field from endpoint" at bounding box center [274, 269] width 167 height 13
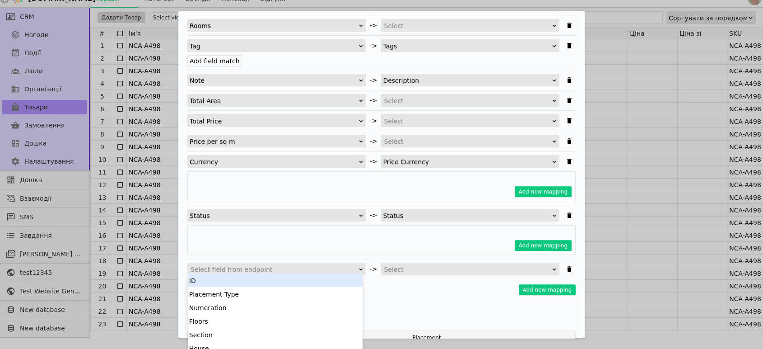
click at [408, 294] on div "Please specify internal mapping for Products entity creation. ID -> Distributor…" at bounding box center [381, 71] width 388 height 465
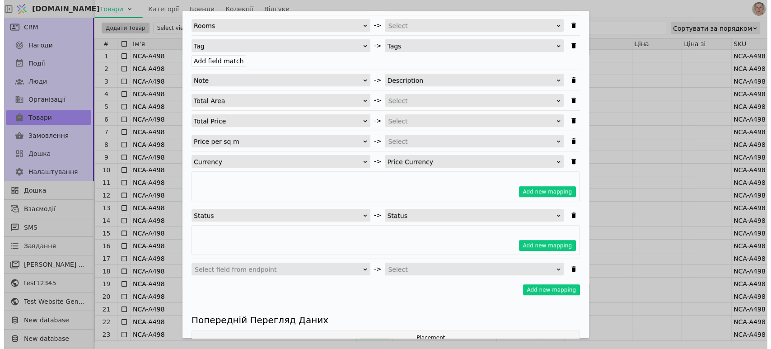
scroll to position [0, 0]
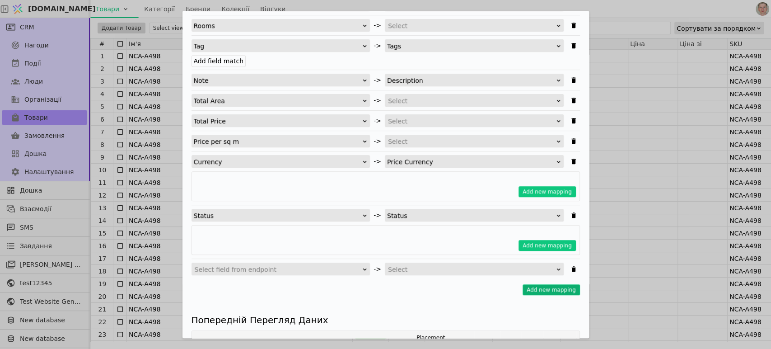
click at [570, 268] on icon "Імпортувати Товари" at bounding box center [573, 268] width 7 height 7
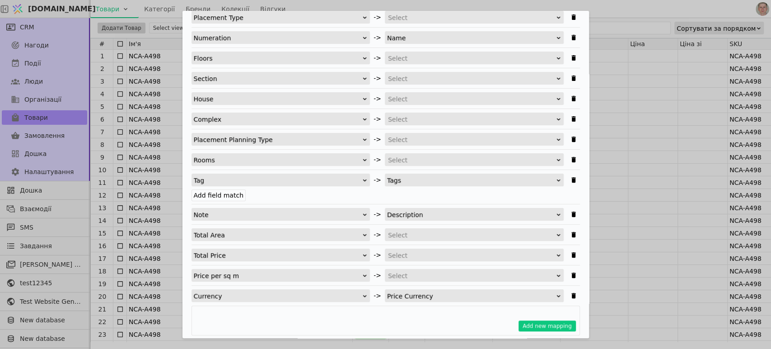
scroll to position [100, 0]
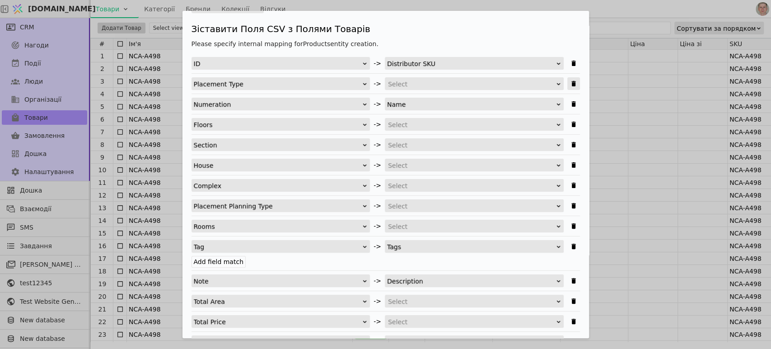
click at [571, 84] on icon "Імпортувати Товари" at bounding box center [573, 83] width 4 height 5
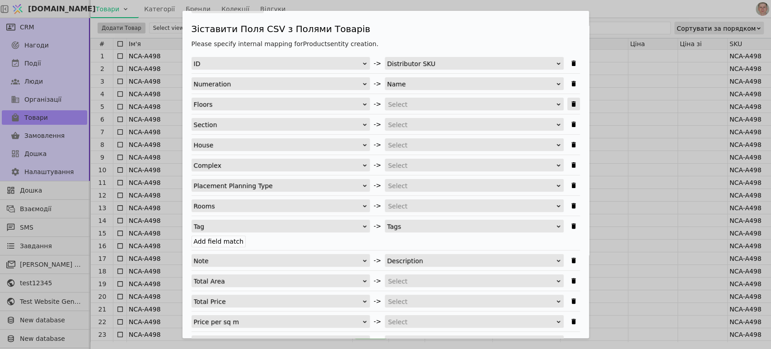
click at [571, 102] on icon "Імпортувати Товари" at bounding box center [573, 103] width 4 height 5
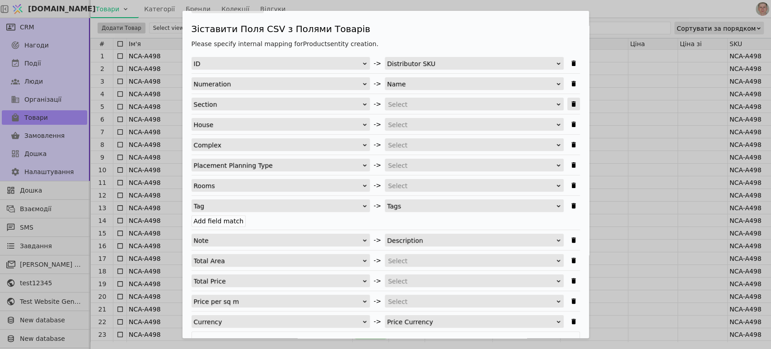
click at [571, 102] on icon "Імпортувати Товари" at bounding box center [573, 103] width 4 height 5
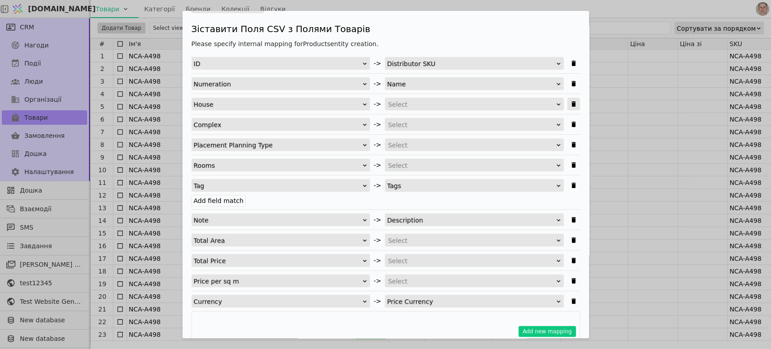
click at [571, 102] on icon "Імпортувати Товари" at bounding box center [573, 103] width 4 height 5
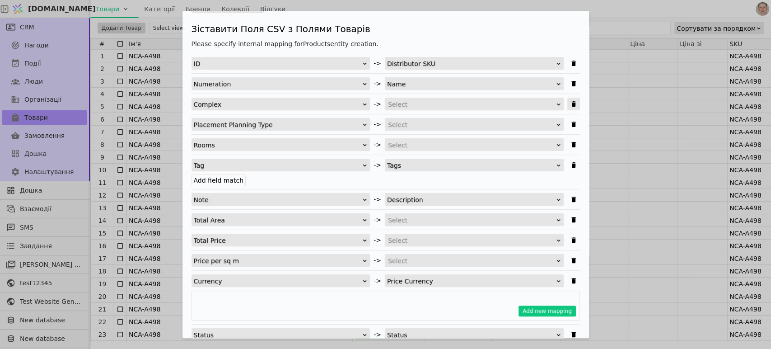
click at [571, 102] on icon "Імпортувати Товари" at bounding box center [573, 103] width 4 height 5
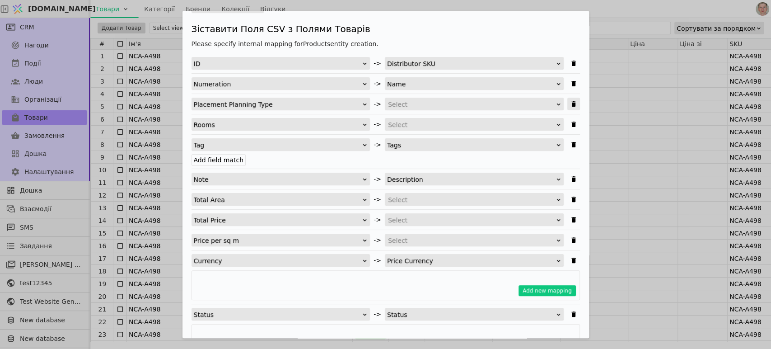
click at [571, 102] on icon "Імпортувати Товари" at bounding box center [573, 103] width 4 height 5
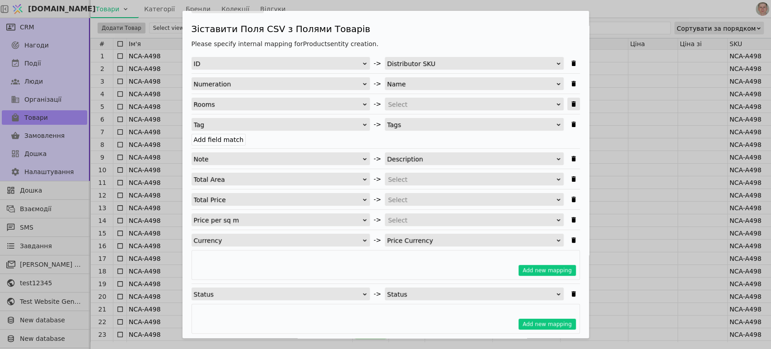
click at [571, 102] on icon "Імпортувати Товари" at bounding box center [573, 103] width 4 height 5
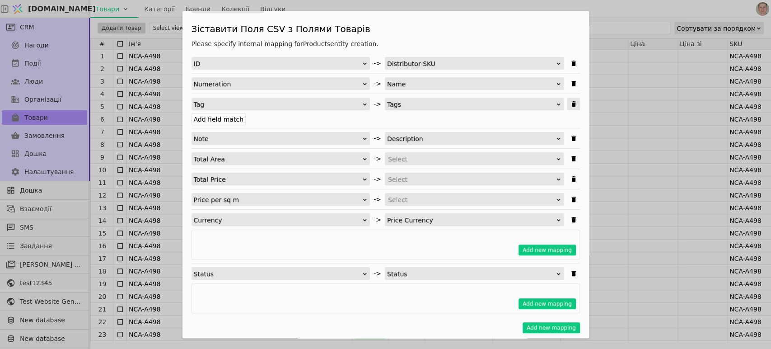
click at [571, 102] on icon "Імпортувати Товари" at bounding box center [573, 103] width 4 height 5
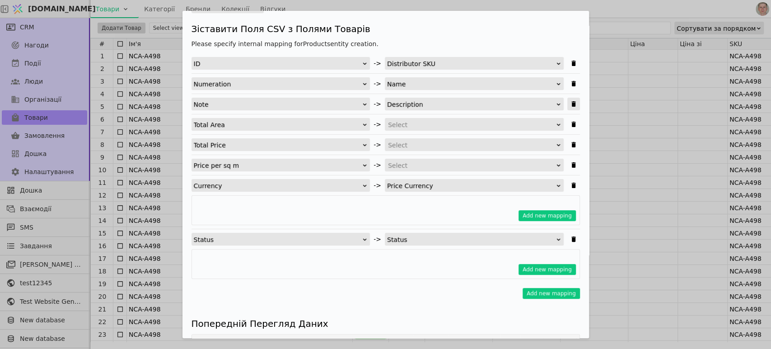
click at [571, 102] on icon "Імпортувати Товари" at bounding box center [573, 103] width 4 height 5
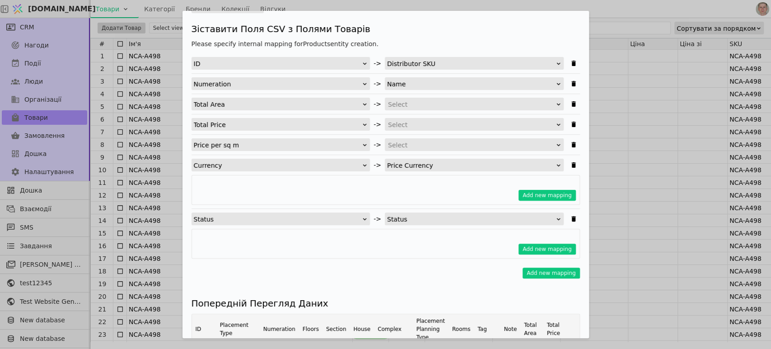
click at [444, 104] on div "Select" at bounding box center [471, 104] width 167 height 13
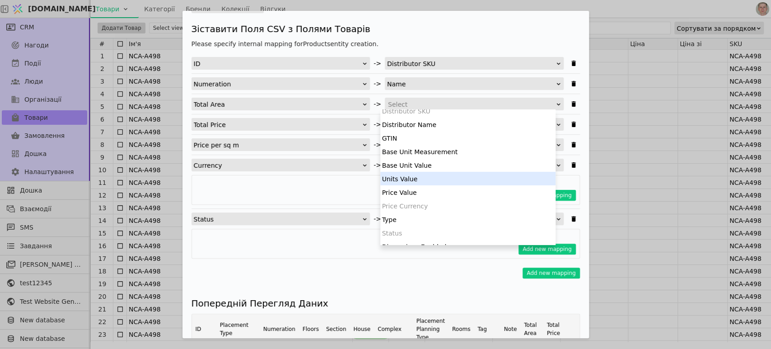
drag, startPoint x: 452, startPoint y: 176, endPoint x: 458, endPoint y: 173, distance: 6.3
click at [452, 175] on div "Units Value" at bounding box center [467, 179] width 175 height 14
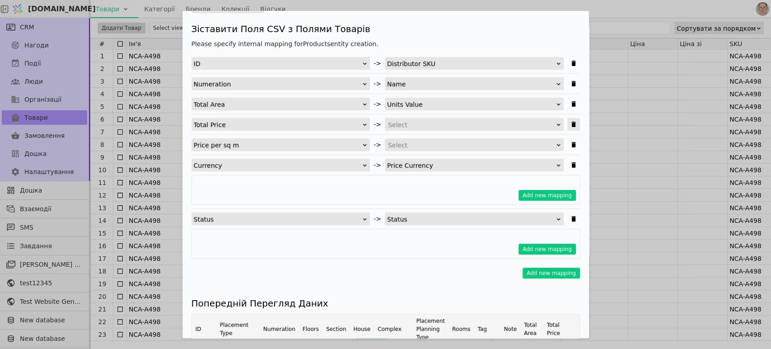
click at [571, 123] on icon "Імпортувати Товари" at bounding box center [573, 123] width 4 height 5
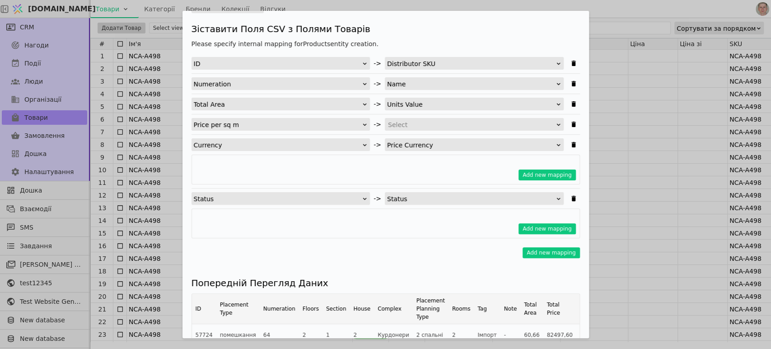
click at [408, 122] on div "Select" at bounding box center [471, 124] width 167 height 13
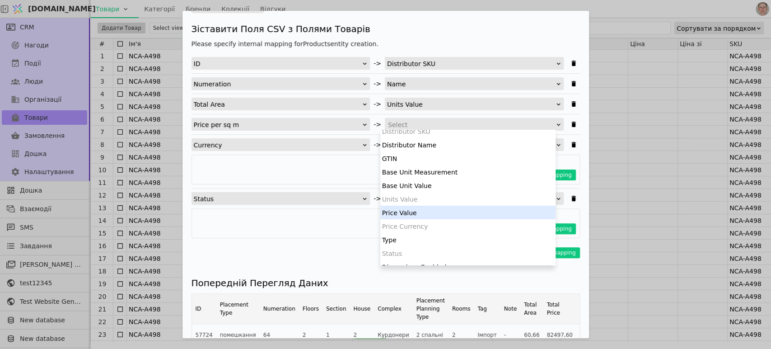
click at [443, 212] on div "Price Value" at bounding box center [467, 212] width 175 height 14
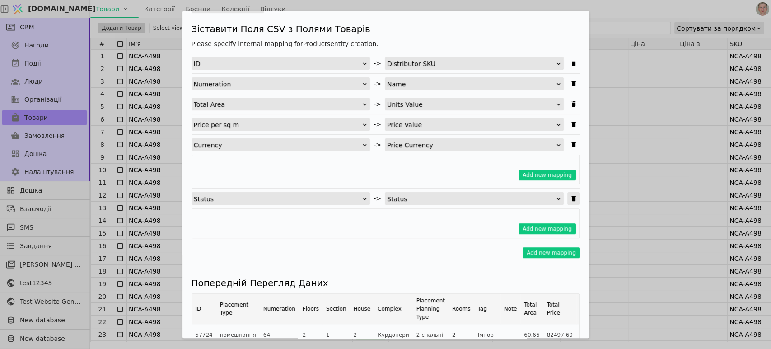
click at [570, 198] on icon "Імпортувати Товари" at bounding box center [573, 198] width 7 height 7
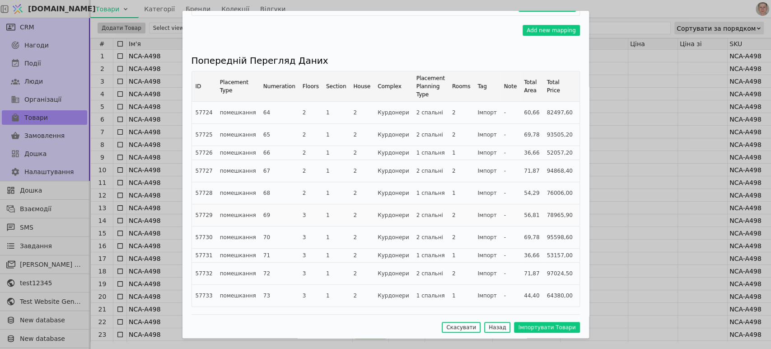
scroll to position [279, 0]
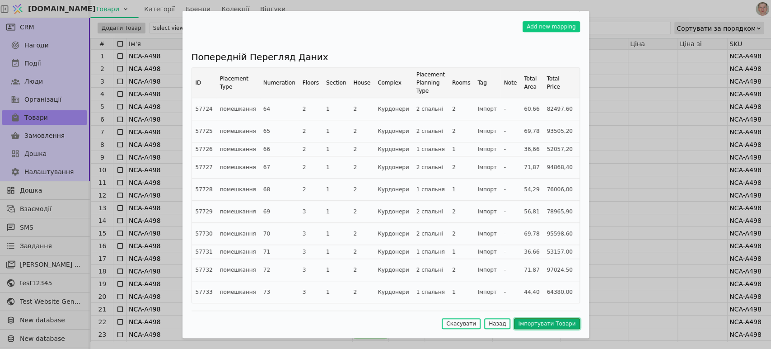
click at [542, 321] on button "Імпортувати Товари" at bounding box center [546, 323] width 65 height 11
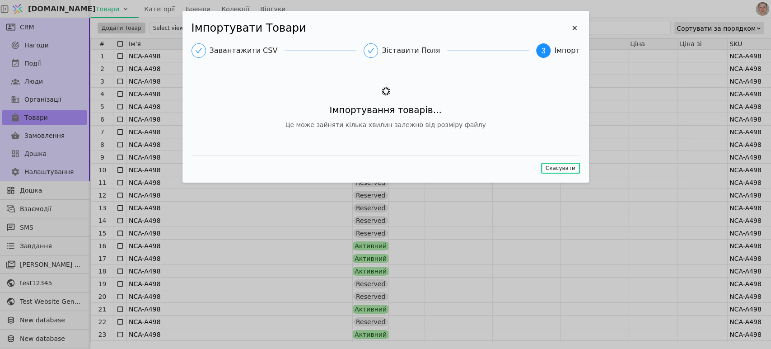
scroll to position [0, 0]
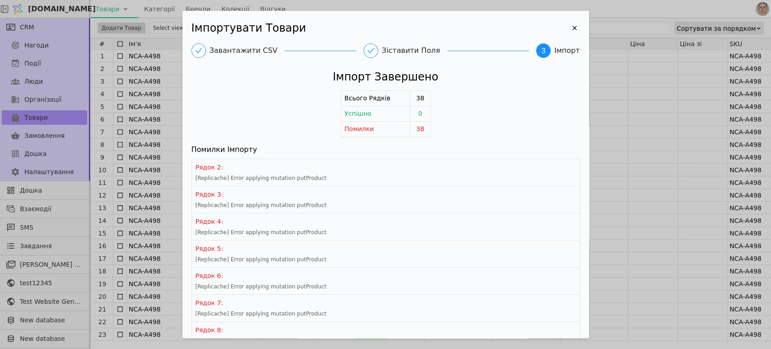
drag, startPoint x: 578, startPoint y: 205, endPoint x: 615, endPoint y: 286, distance: 89.1
click at [578, 205] on div "Імпортувати Товари Завантажити CSV Зіставити Поля 3 Імпорт Імпорт Завершено Всь…" at bounding box center [385, 174] width 406 height 327
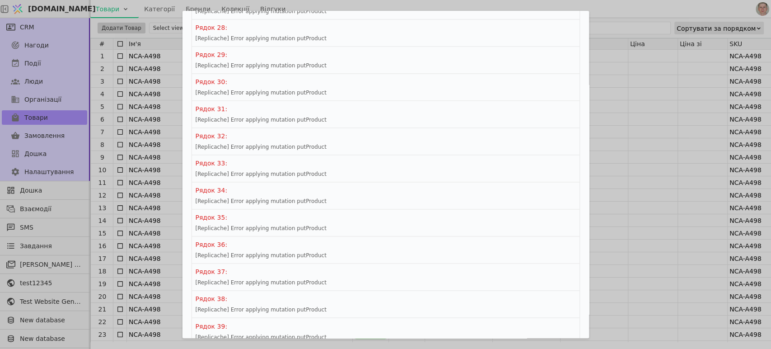
scroll to position [883, 0]
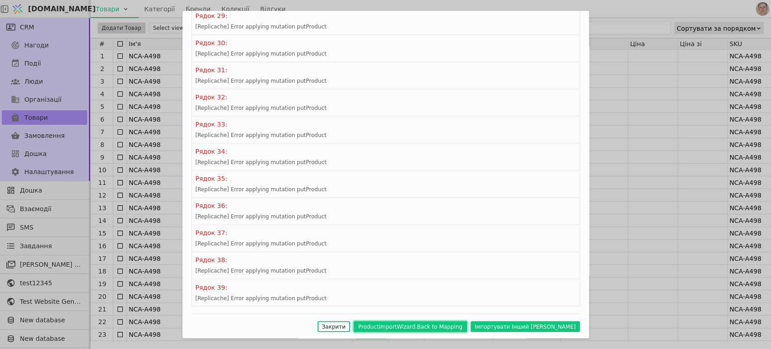
click at [466, 321] on button "ProductImportWizard.Back to Mapping" at bounding box center [410, 326] width 113 height 11
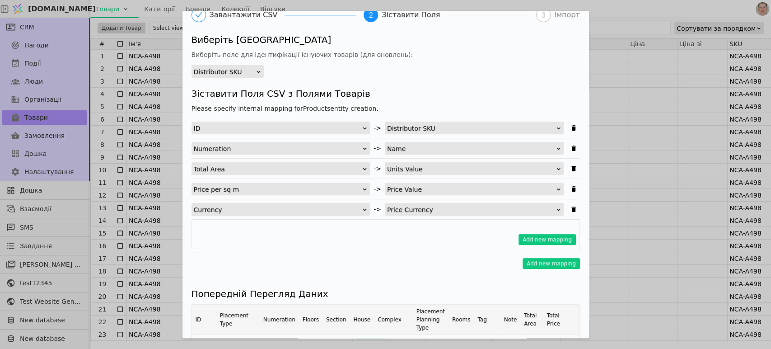
scroll to position [0, 0]
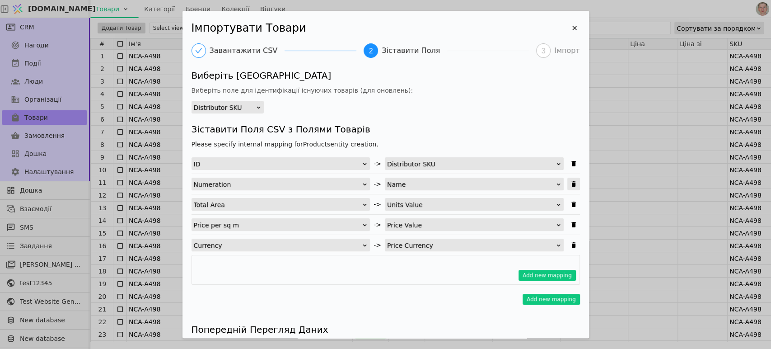
click at [570, 182] on icon "Імпортувати Товари" at bounding box center [573, 183] width 7 height 7
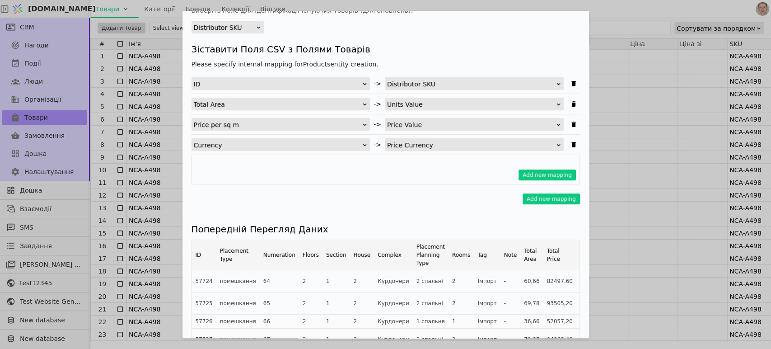
scroll to position [258, 0]
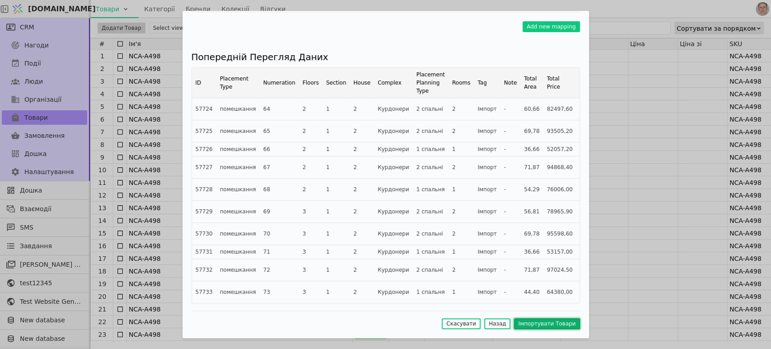
click at [531, 322] on button "Імпортувати Товари" at bounding box center [546, 323] width 65 height 11
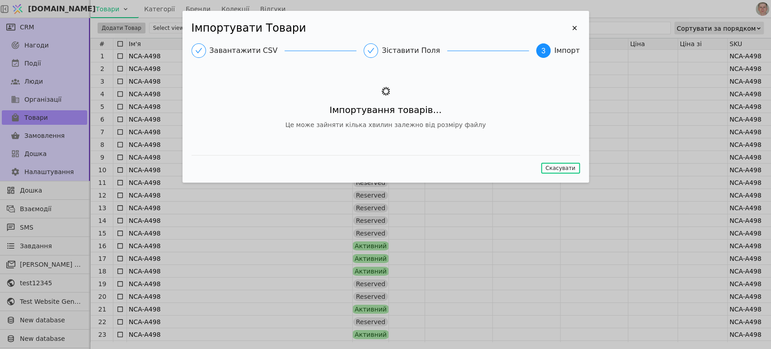
scroll to position [0, 0]
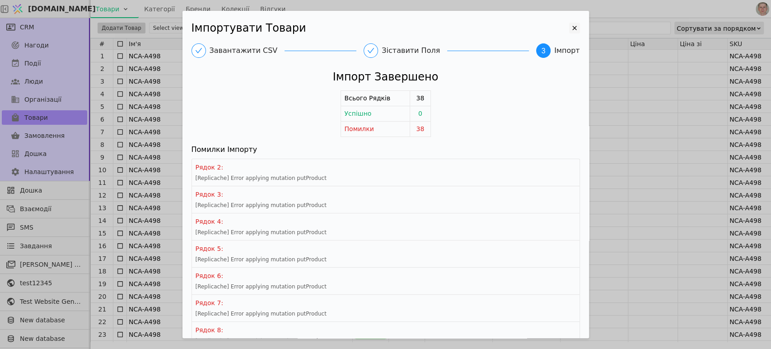
click at [569, 29] on icon "Імпортувати Товари" at bounding box center [574, 28] width 11 height 11
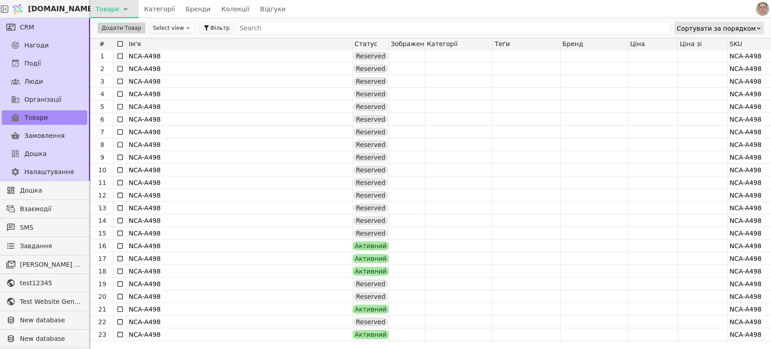
click at [122, 8] on html "[DOMAIN_NAME] Товари Категорії Бренди Колекції Відгуки CRM Нагоди Події Люди Ор…" at bounding box center [385, 174] width 771 height 349
click at [120, 27] on div "Імпортувати товари" at bounding box center [132, 27] width 78 height 14
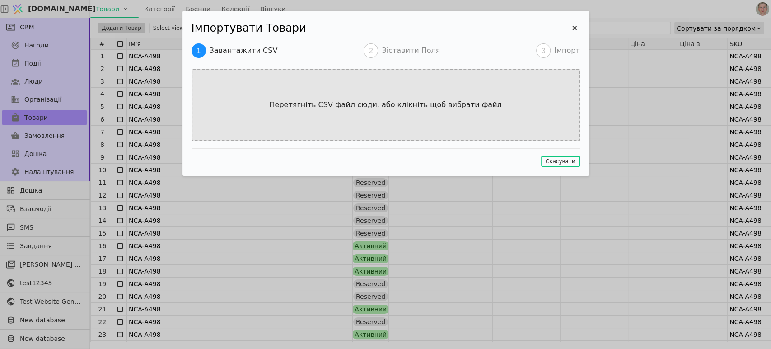
click at [376, 118] on div "Перетягніть CSV файл сюди, або клікніть щоб вибрати файл" at bounding box center [385, 105] width 388 height 72
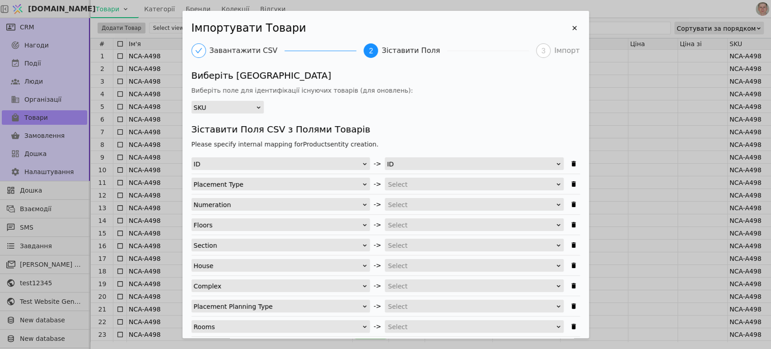
click at [458, 163] on div "ID" at bounding box center [471, 164] width 168 height 13
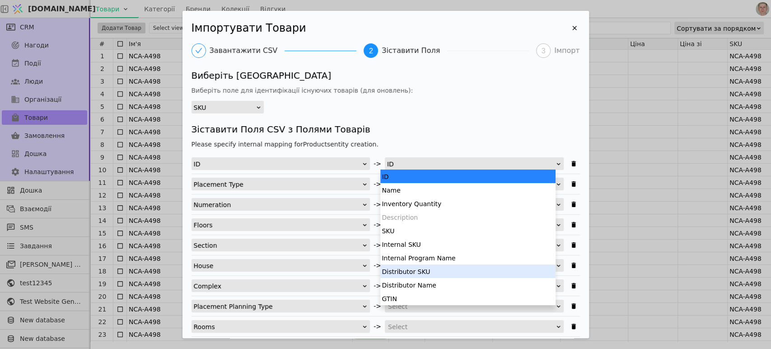
click at [454, 266] on div "Distributor SKU" at bounding box center [467, 271] width 175 height 14
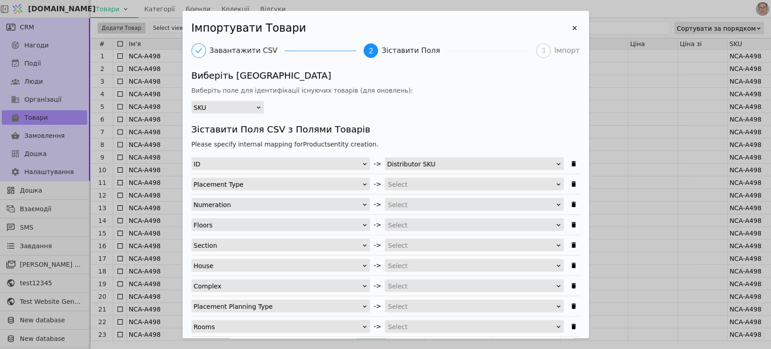
click at [256, 105] on icon "Імпортувати Товари" at bounding box center [259, 107] width 6 height 6
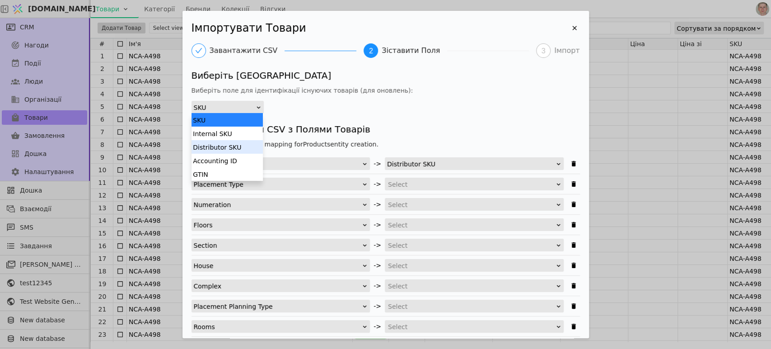
click at [251, 147] on div "Distributor SKU" at bounding box center [226, 147] width 71 height 14
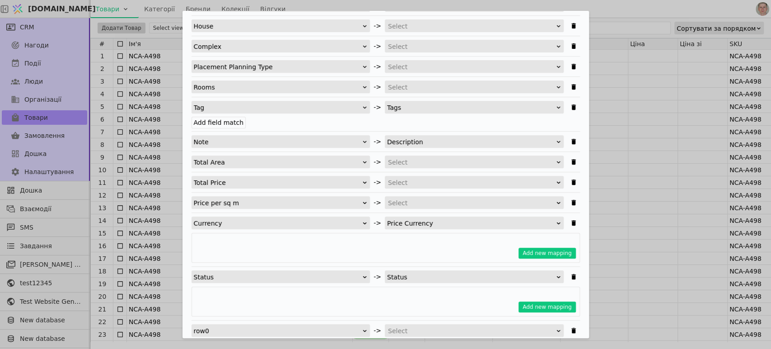
scroll to position [301, 0]
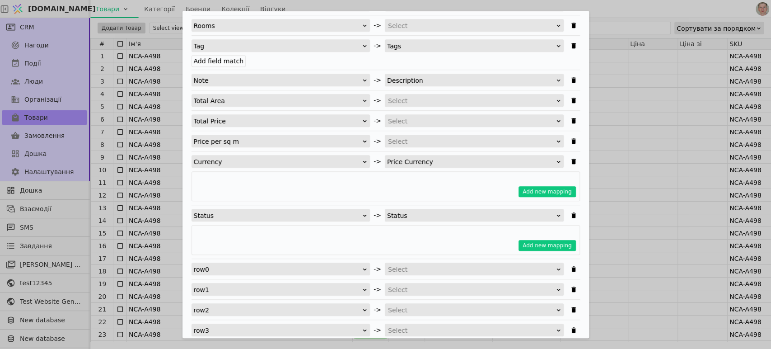
click at [421, 100] on div "Select" at bounding box center [471, 100] width 167 height 13
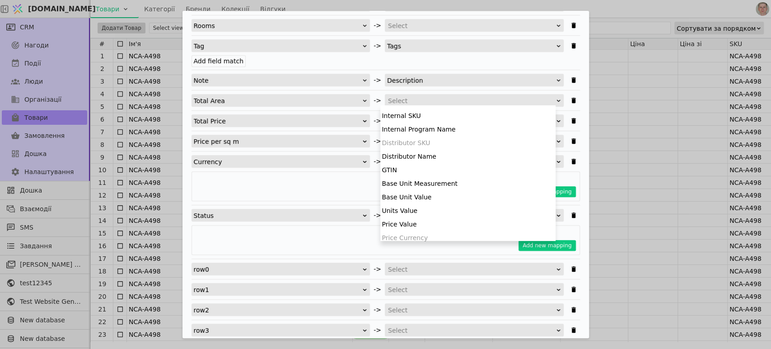
scroll to position [100, 0]
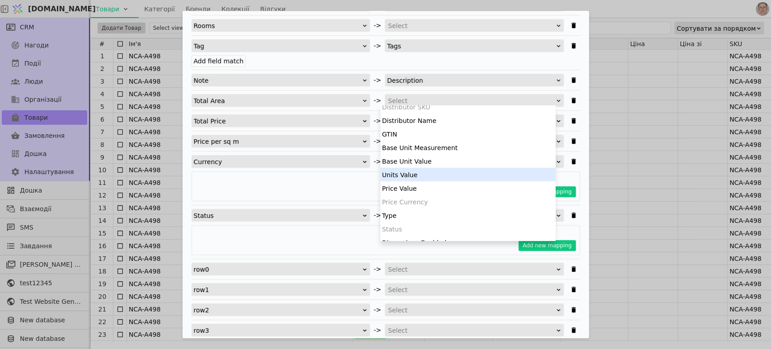
click at [448, 177] on div "Units Value" at bounding box center [467, 175] width 175 height 14
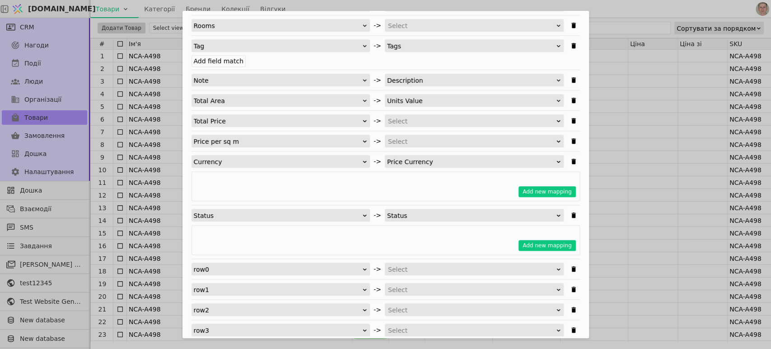
click at [419, 135] on div "Select" at bounding box center [471, 141] width 167 height 13
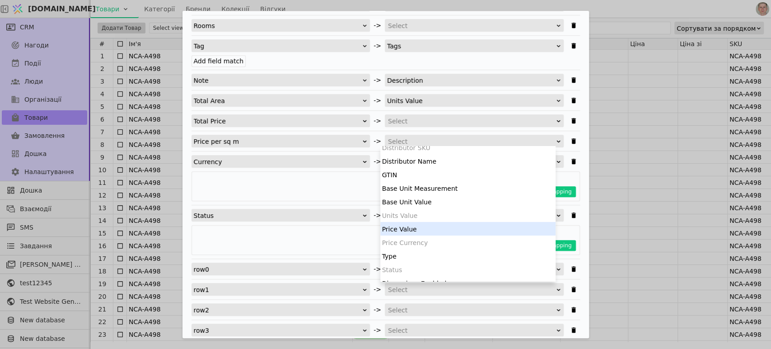
click at [448, 227] on div "Price Value" at bounding box center [467, 229] width 175 height 14
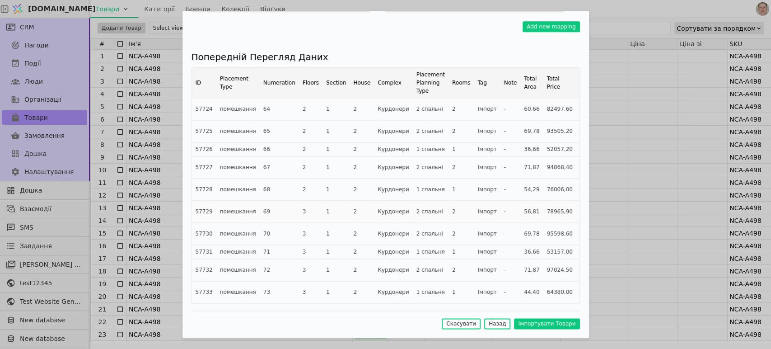
scroll to position [671, 0]
click at [528, 322] on button "Імпортувати Товари" at bounding box center [546, 323] width 65 height 11
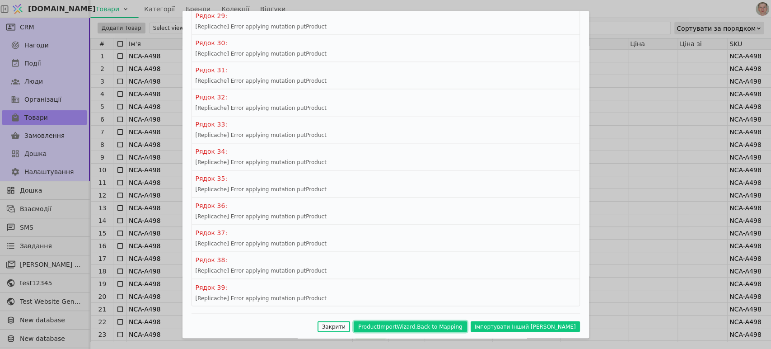
click at [438, 322] on button "ProductImportWizard.Back to Mapping" at bounding box center [410, 326] width 113 height 11
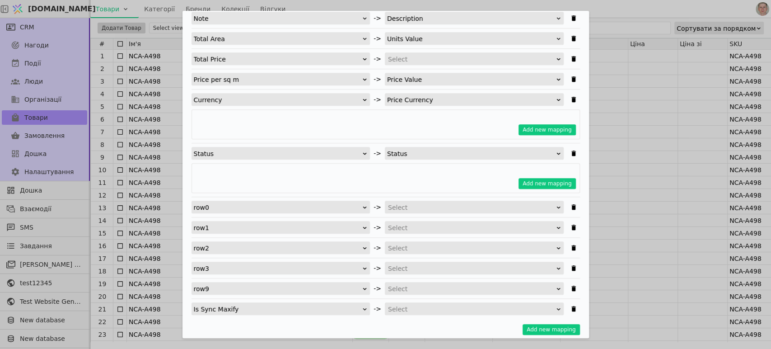
scroll to position [420, 0]
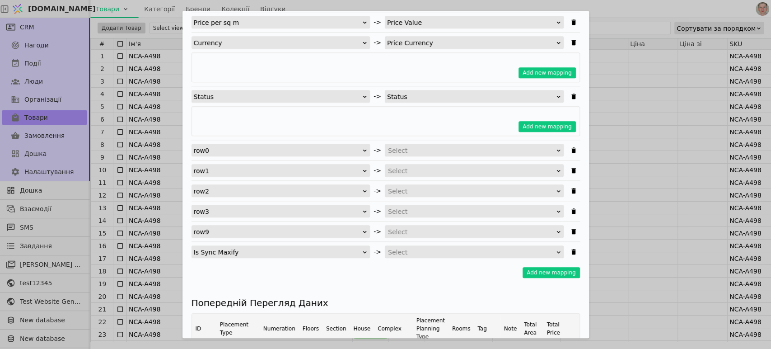
click at [466, 90] on div "Status" at bounding box center [471, 96] width 168 height 13
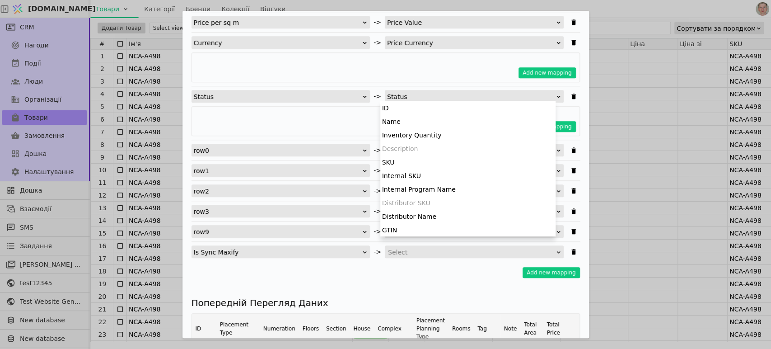
click at [467, 92] on div "Status" at bounding box center [471, 96] width 168 height 13
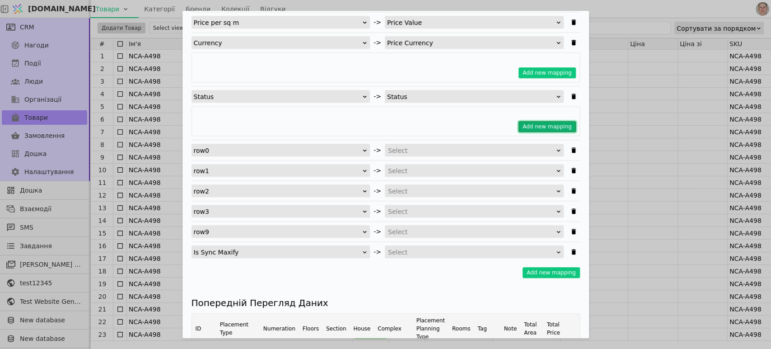
click at [527, 126] on button "Add new mapping" at bounding box center [546, 126] width 57 height 11
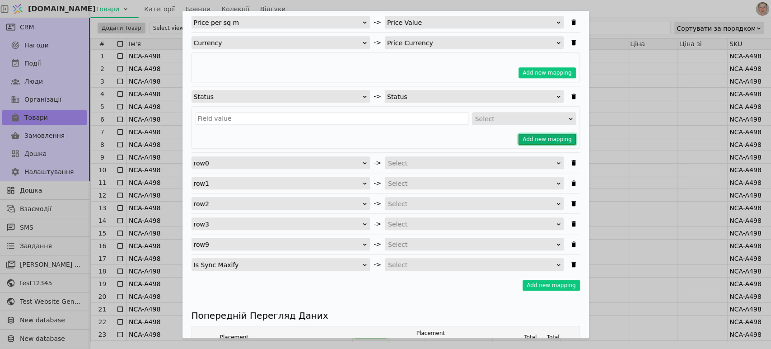
click at [530, 136] on button "Add new mapping" at bounding box center [546, 139] width 57 height 11
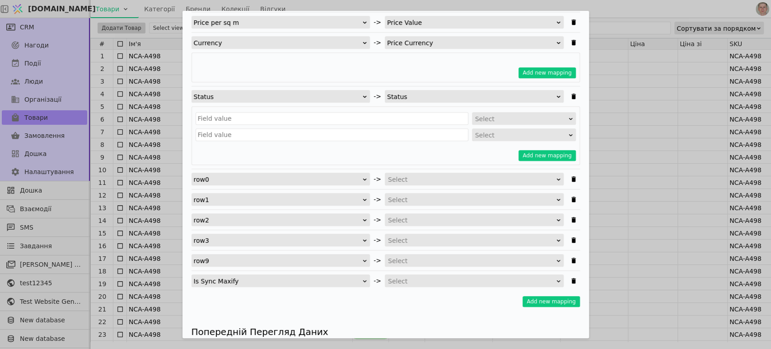
click at [475, 117] on div "Select" at bounding box center [521, 118] width 92 height 13
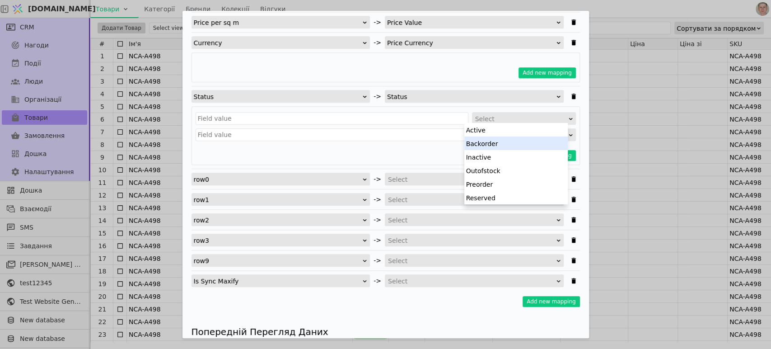
click at [507, 135] on div "Active" at bounding box center [515, 130] width 103 height 14
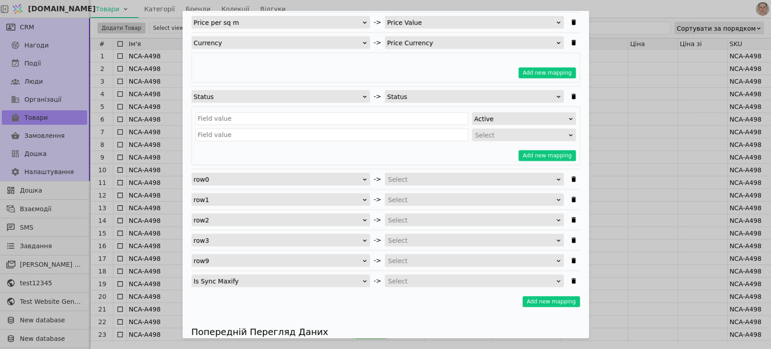
click at [507, 133] on div "Select" at bounding box center [521, 135] width 92 height 13
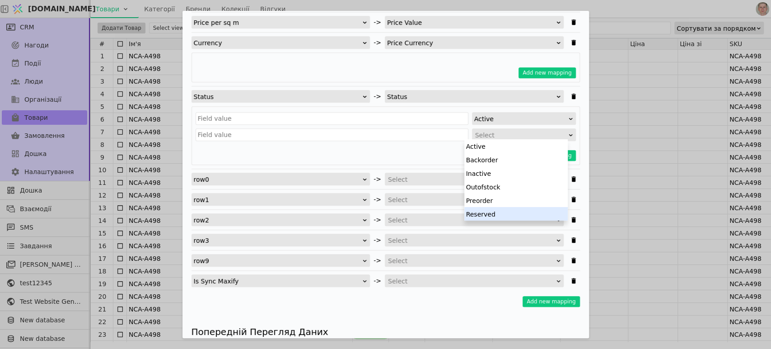
click at [513, 211] on div "Reserved" at bounding box center [515, 214] width 103 height 14
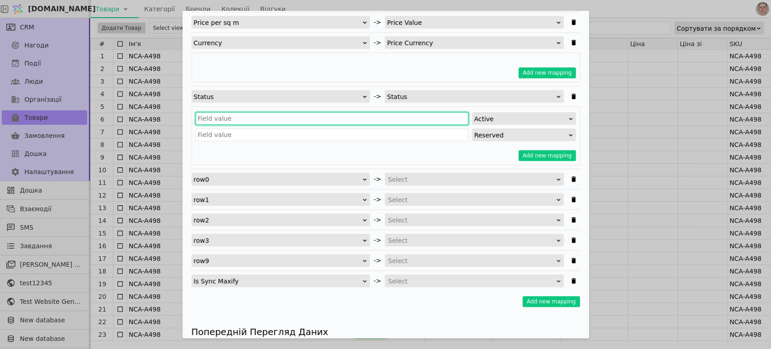
click at [255, 121] on input "Імпортувати Товари" at bounding box center [332, 118] width 273 height 13
click at [248, 116] on input "Імпортувати Товари" at bounding box center [332, 118] width 273 height 13
paste input "вільно бронь"
type input "вільно бронь"
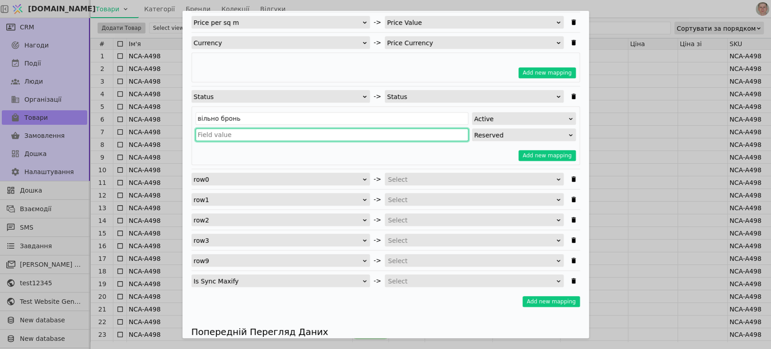
click at [248, 134] on input "Імпортувати Товари" at bounding box center [332, 134] width 273 height 13
paste input "вільно бронь"
type input "вільно бронь"
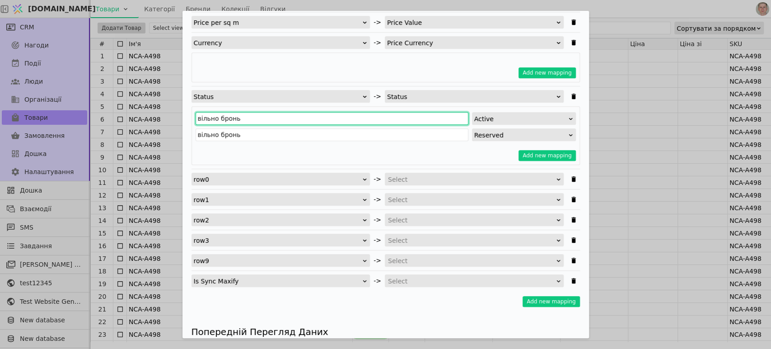
drag, startPoint x: 218, startPoint y: 117, endPoint x: 271, endPoint y: 121, distance: 53.0
click at [267, 121] on input "вільно бронь" at bounding box center [332, 118] width 273 height 13
type input "вільно"
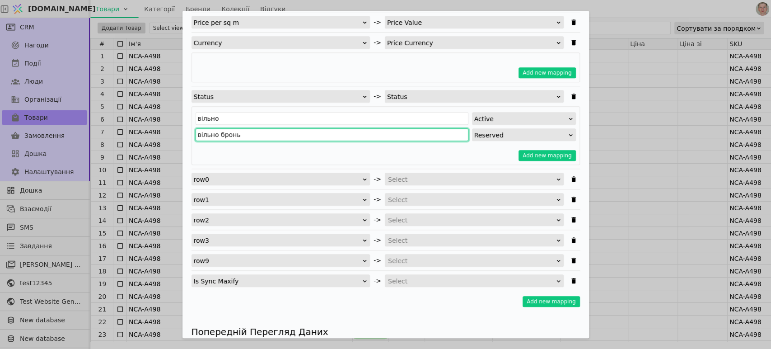
drag, startPoint x: 217, startPoint y: 133, endPoint x: 137, endPoint y: 131, distance: 80.4
click at [138, 130] on div "Імпортувати Товари Завантажити CSV 2 Зіставити Поля 3 Імпорт Виберіть [GEOGRAPH…" at bounding box center [385, 174] width 771 height 349
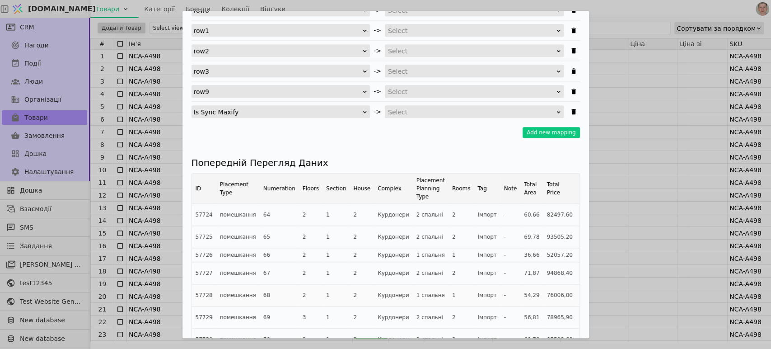
scroll to position [699, 0]
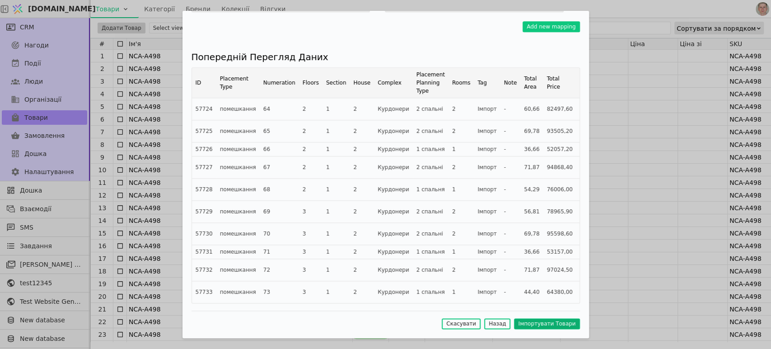
type input "бронь"
click at [524, 323] on button "Імпортувати Товари" at bounding box center [546, 323] width 65 height 11
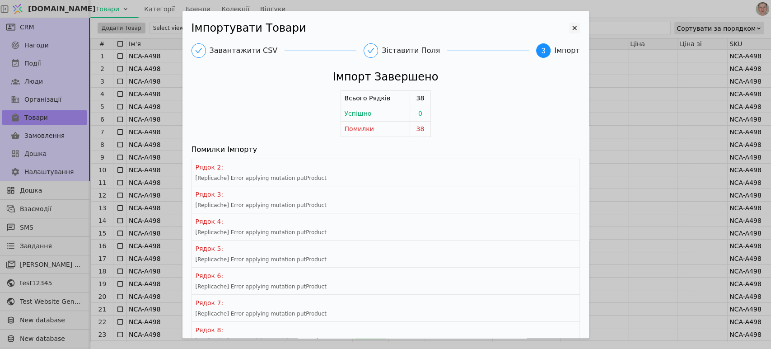
click at [569, 26] on icon "Імпортувати Товари" at bounding box center [574, 28] width 11 height 11
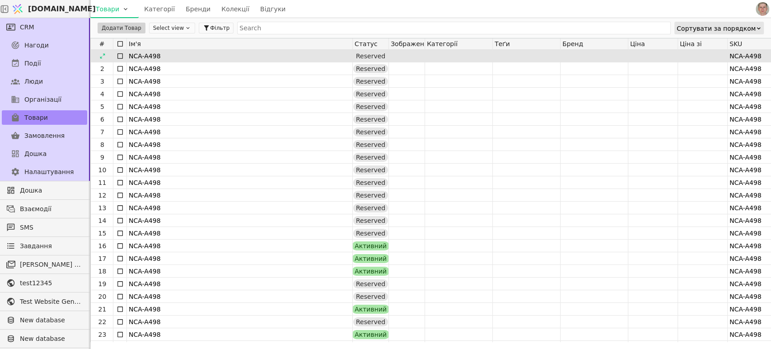
click at [120, 52] on icon at bounding box center [120, 55] width 7 height 7
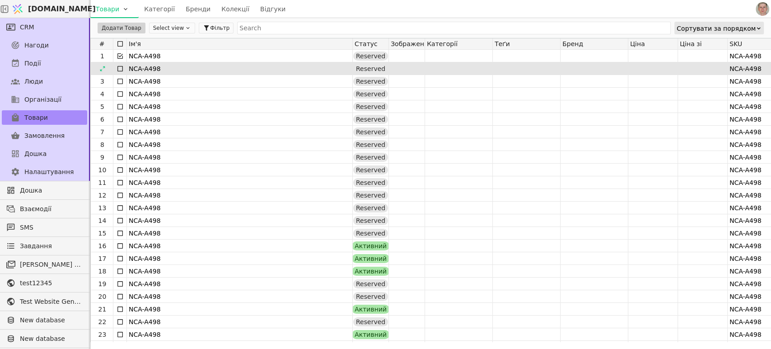
click at [119, 68] on icon at bounding box center [120, 68] width 7 height 7
click at [115, 26] on html "[DOMAIN_NAME] Товари Категорії Бренди Колекції Відгуки CRM Нагоди Події Люди Ор…" at bounding box center [385, 174] width 771 height 349
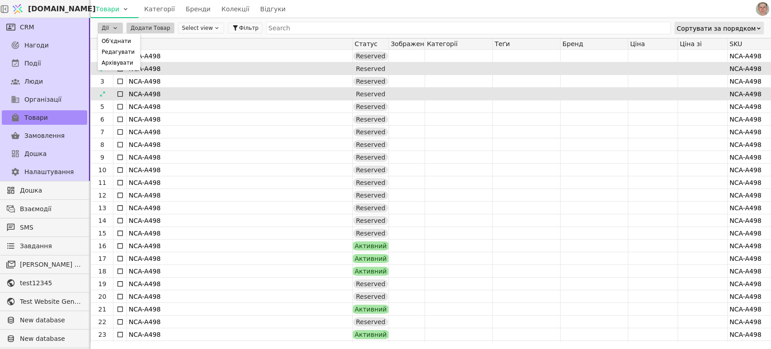
click at [247, 97] on html "[DOMAIN_NAME] Товари Категорії Бренди Колекції Відгуки CRM Нагоди Події Люди Ор…" at bounding box center [385, 174] width 771 height 349
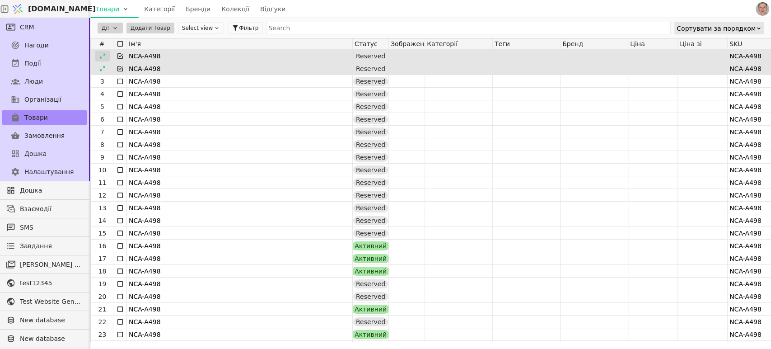
click at [98, 55] on div at bounding box center [102, 56] width 14 height 11
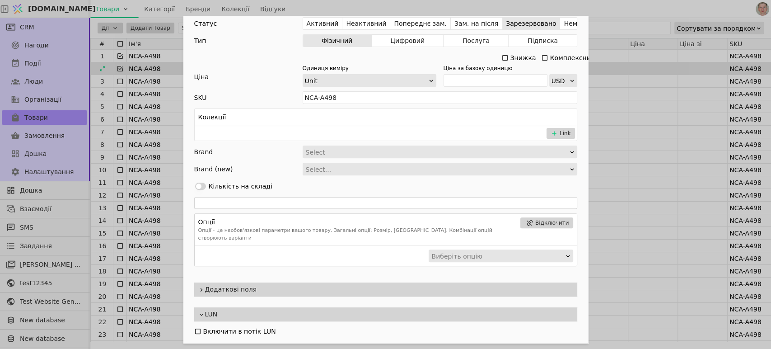
scroll to position [161, 0]
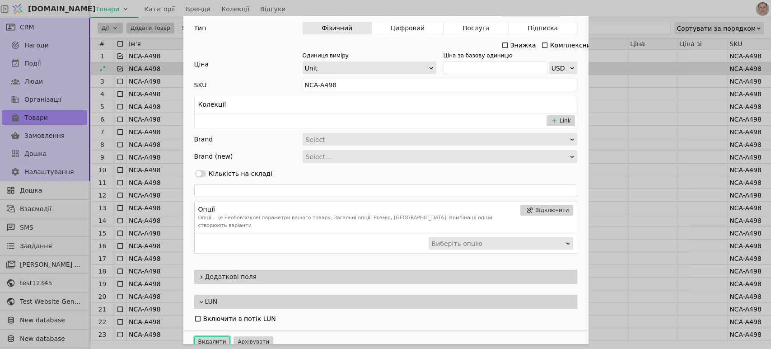
click at [208, 336] on button "Видалити" at bounding box center [212, 341] width 36 height 11
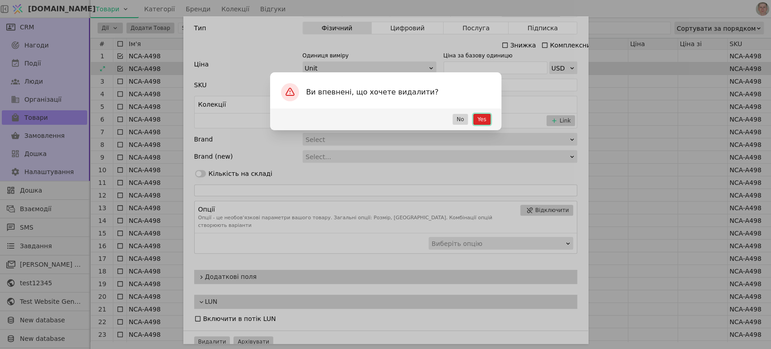
click at [484, 121] on button "Yes" at bounding box center [481, 119] width 17 height 11
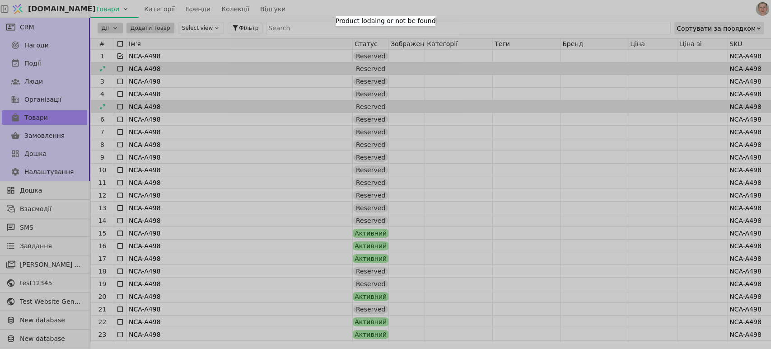
scroll to position [0, 0]
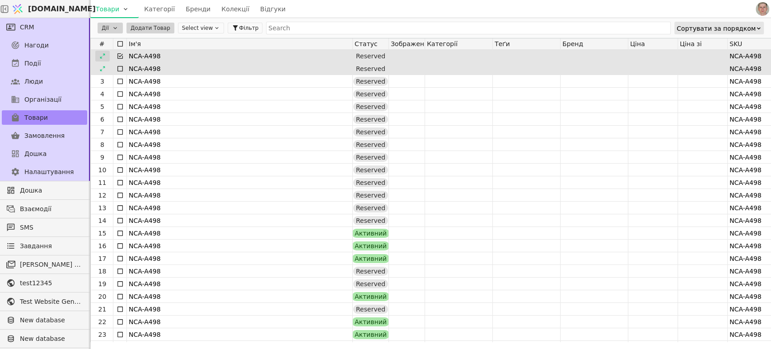
click at [105, 54] on div at bounding box center [102, 56] width 14 height 11
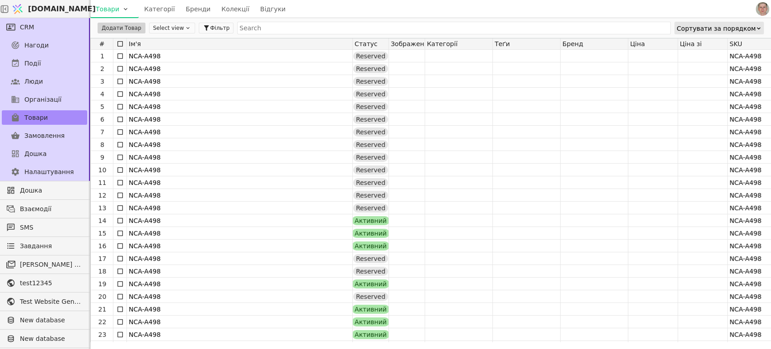
click at [50, 9] on span "[DOMAIN_NAME]" at bounding box center [62, 9] width 68 height 11
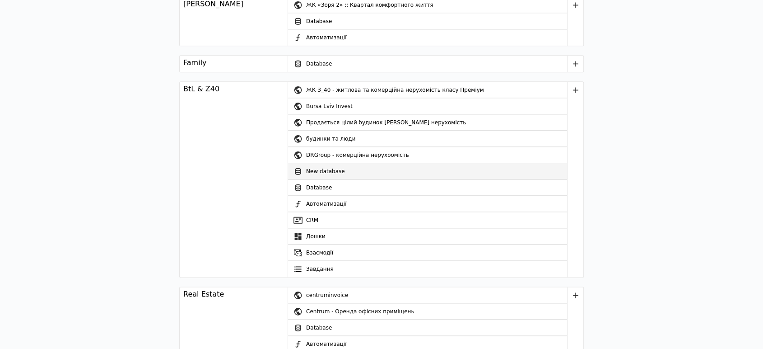
scroll to position [1054, 0]
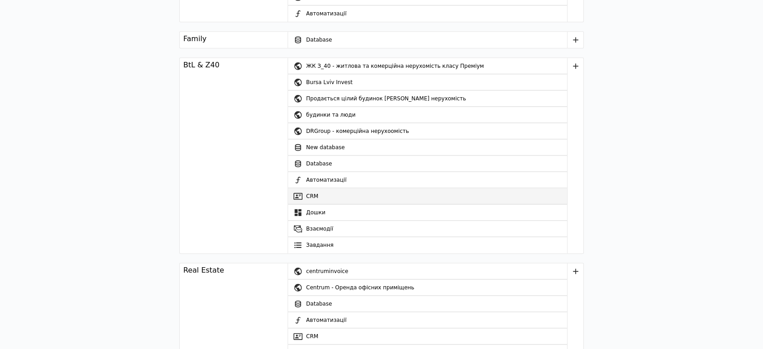
click at [341, 192] on link "CRM" at bounding box center [427, 196] width 279 height 16
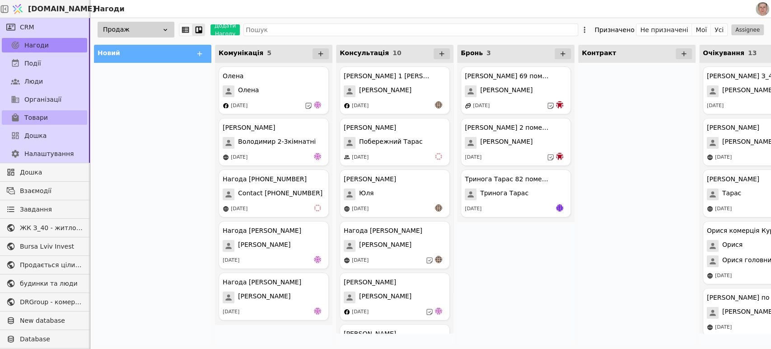
click at [48, 118] on link "Товари" at bounding box center [44, 117] width 85 height 14
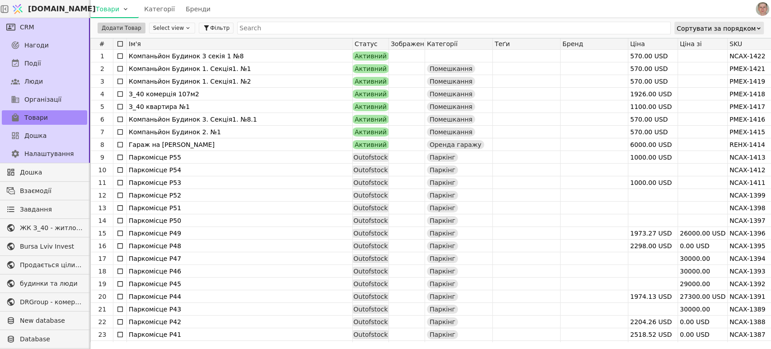
click at [185, 31] on icon at bounding box center [188, 28] width 6 height 6
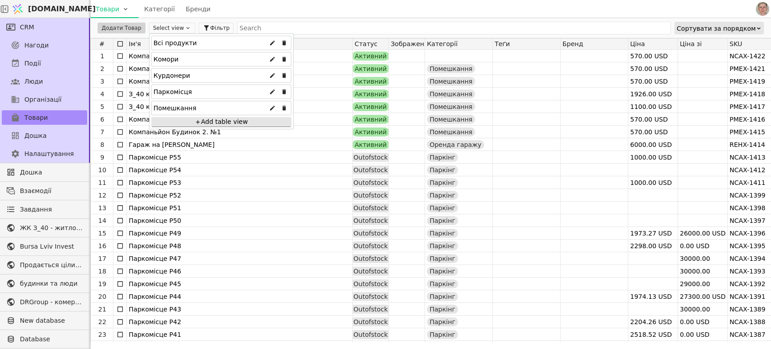
drag, startPoint x: 188, startPoint y: 74, endPoint x: 219, endPoint y: 63, distance: 32.6
click at [188, 73] on div "Курдонери" at bounding box center [221, 75] width 140 height 14
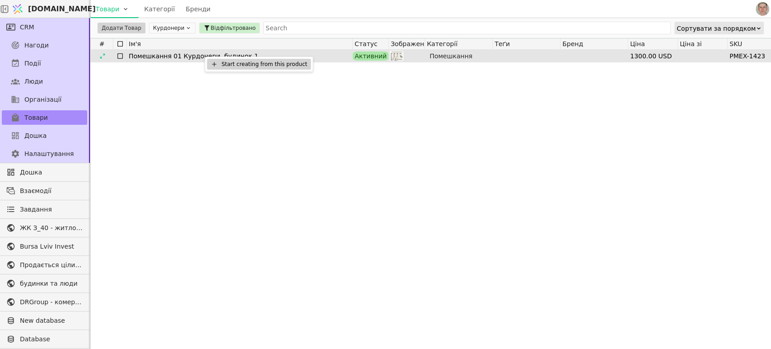
click at [226, 65] on div "Start creating from this product" at bounding box center [259, 64] width 104 height 11
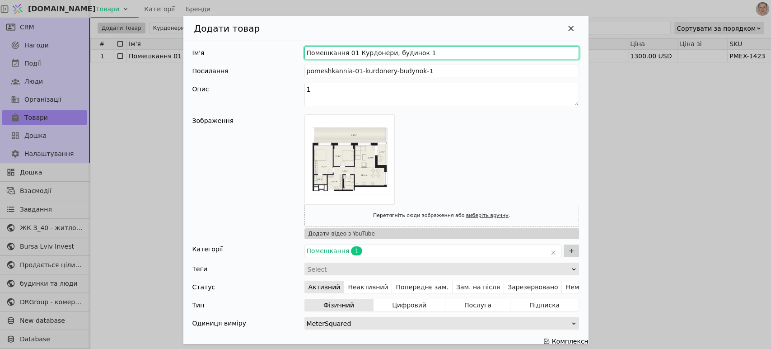
click at [346, 51] on input "Помешкання 01 Курдонери, будинок 1" at bounding box center [441, 53] width 275 height 13
type input "Помешкання 8 Курдонери, будинок 1"
type input "pomeshkannia-8-kurdonery-budynok-1"
type input "Помешкання 83 Курдонери, будинок 1"
type input "pomeshkannia-83-kurdonery-budynok-1"
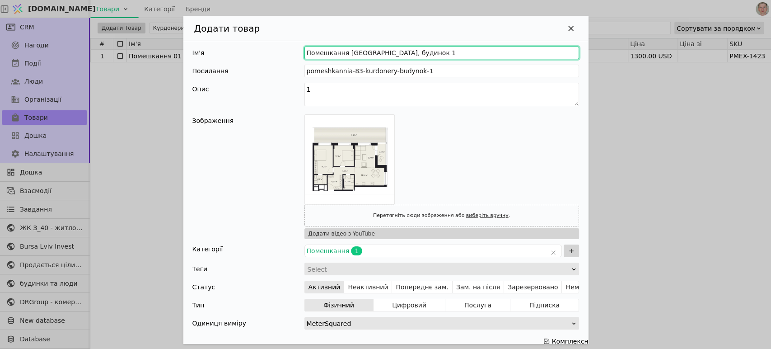
drag, startPoint x: 414, startPoint y: 53, endPoint x: 423, endPoint y: 56, distance: 8.9
click at [423, 55] on input "Помешкання 83 Курдонери, будинок 1" at bounding box center [441, 53] width 275 height 13
type input "Помешкання 83 Курдонери, будинок 2"
type input "pomeshkannia-83-kurdonery-budynok-2"
type input "Помешкання 83 Курдонери, будинок 2"
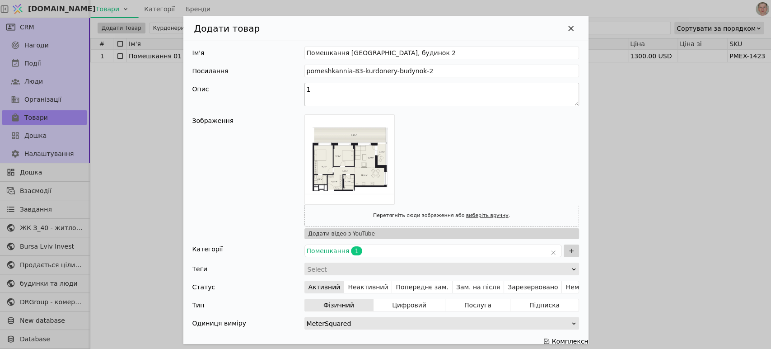
click at [268, 93] on div "Опис 1" at bounding box center [385, 96] width 387 height 26
click at [383, 198] on icon "Додати Товар" at bounding box center [387, 197] width 9 height 9
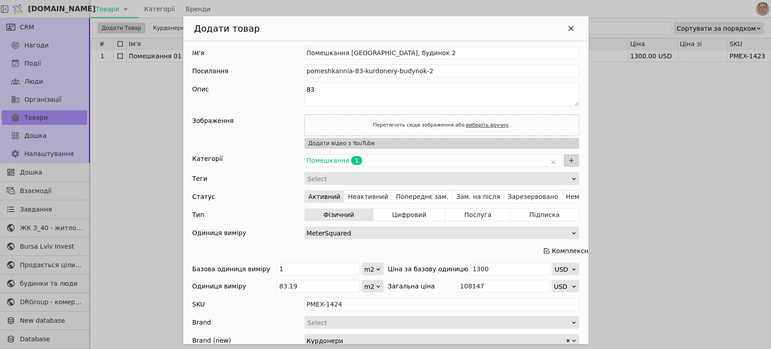
type textarea "83"
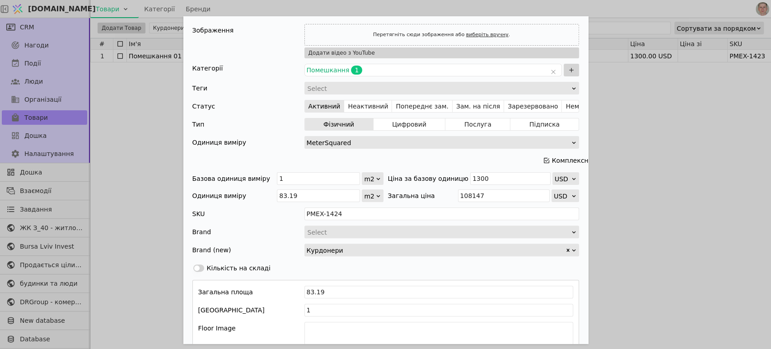
scroll to position [100, 0]
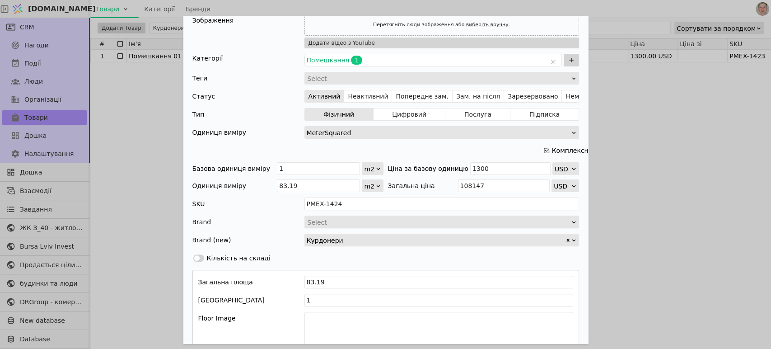
click at [452, 76] on div "Додати Товар" at bounding box center [439, 78] width 264 height 13
drag, startPoint x: 271, startPoint y: 185, endPoint x: 252, endPoint y: 185, distance: 19.0
click at [252, 185] on div "Одиниця виміру 83.19 m2" at bounding box center [287, 185] width 191 height 13
type input "4.19"
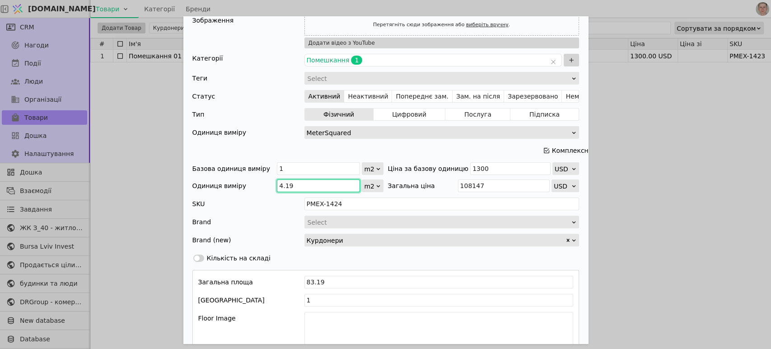
type input "5447.000000000001"
type input "44.19"
type input "57447"
drag, startPoint x: 275, startPoint y: 185, endPoint x: 301, endPoint y: 186, distance: 25.3
click at [283, 185] on input "44.19" at bounding box center [318, 185] width 83 height 13
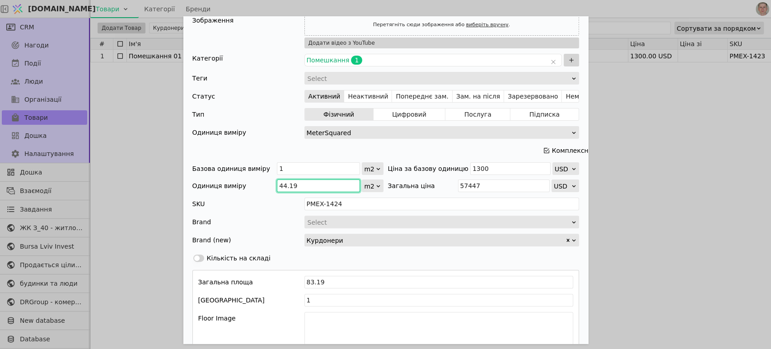
type input "44.14"
type input "57382"
type input "44.1"
type input "57330"
type input "44."
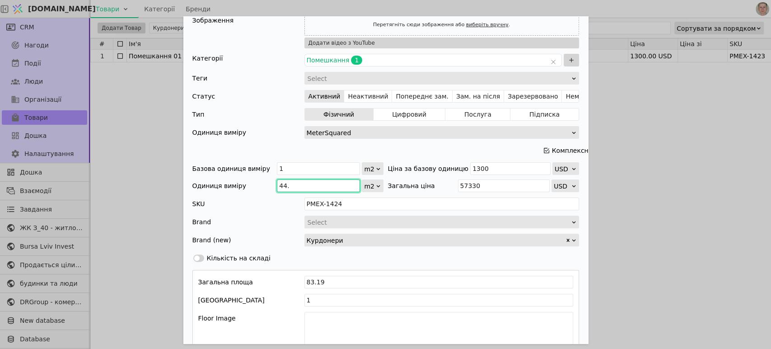
type input "57200"
type input "44.4"
type input "57720"
type input "44.4"
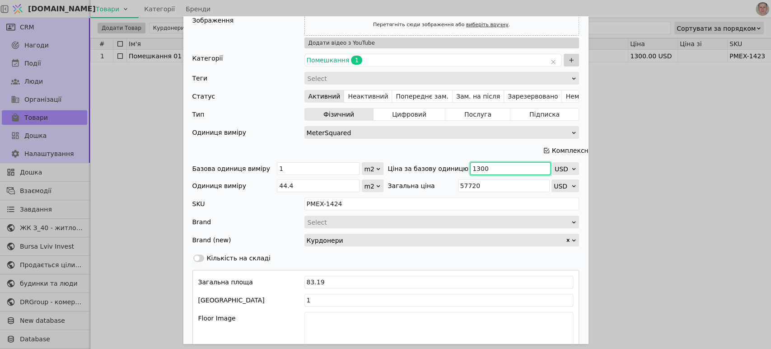
click at [470, 168] on input "1300" at bounding box center [510, 168] width 80 height 13
type input "1500"
type input "66600"
type input "1500"
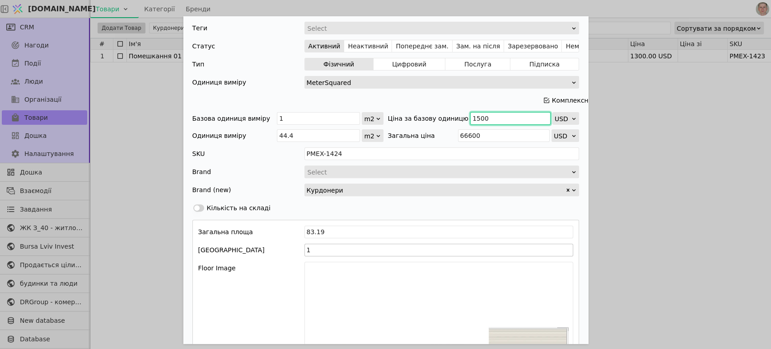
scroll to position [200, 0]
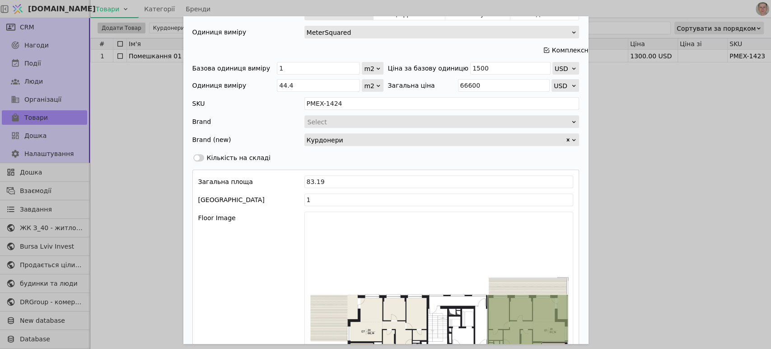
click at [200, 157] on button "Use setting" at bounding box center [198, 157] width 11 height 7
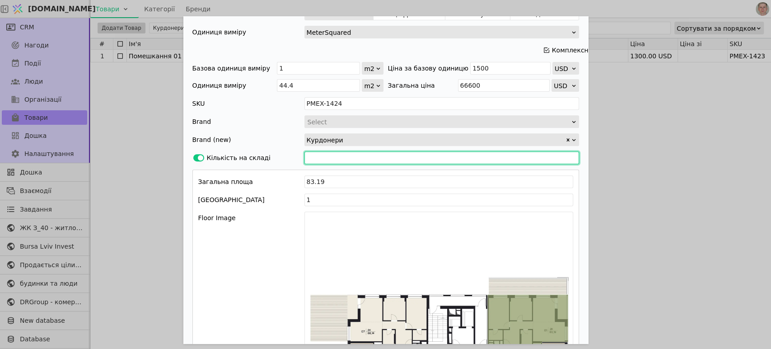
click at [322, 156] on input "Додати Товар" at bounding box center [441, 157] width 275 height 13
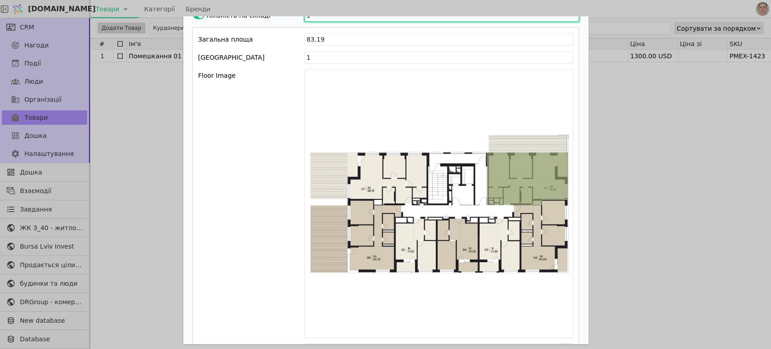
scroll to position [351, 0]
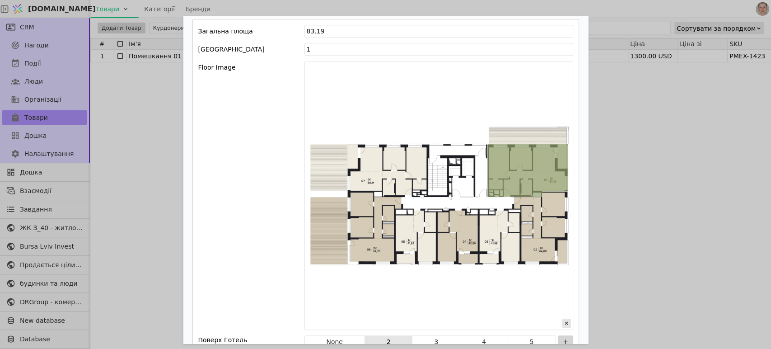
type input "1"
click at [458, 205] on img "Додати Товар" at bounding box center [439, 195] width 268 height 268
click at [562, 318] on icon "Додати Товар" at bounding box center [566, 322] width 9 height 9
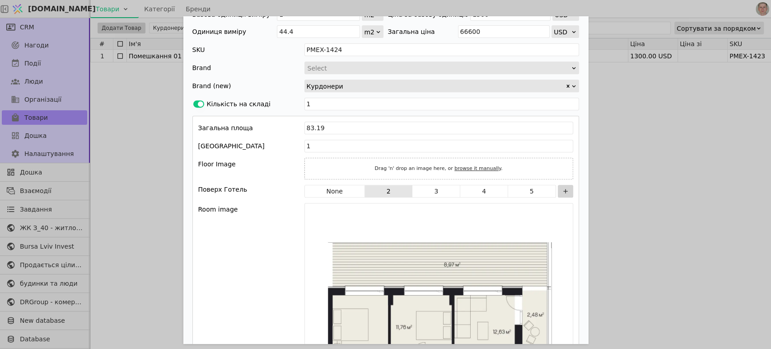
scroll to position [278, 0]
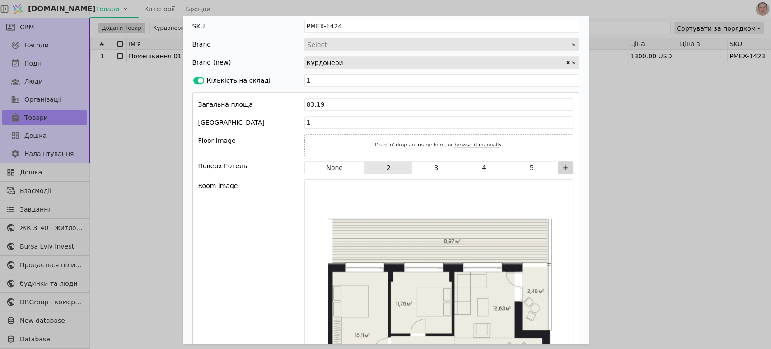
click at [392, 142] on div "Drag 'n' drop an image here, or browse it manually ." at bounding box center [438, 145] width 133 height 12
click at [352, 146] on div "Drag 'n' drop an image here, or browse it manually ." at bounding box center [438, 145] width 269 height 22
click at [395, 144] on div "Drag 'n' drop an image here, or browse it manually ." at bounding box center [438, 145] width 133 height 12
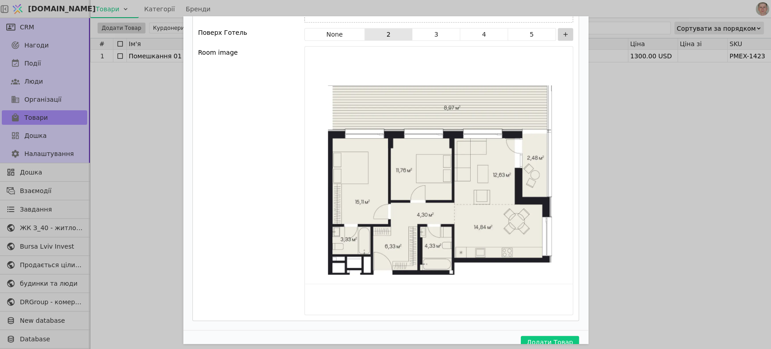
scroll to position [428, 0]
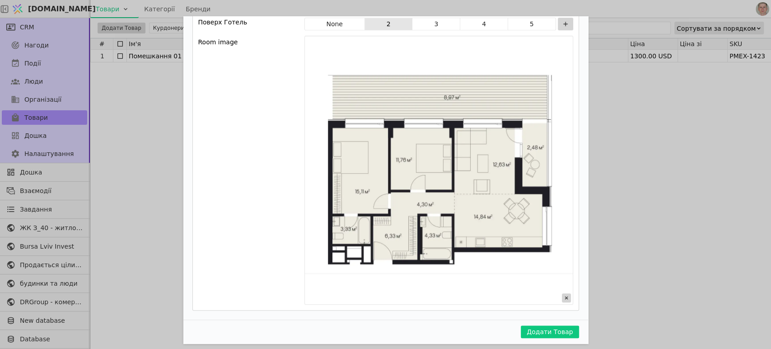
click at [564, 296] on icon "Додати Товар" at bounding box center [565, 297] width 3 height 3
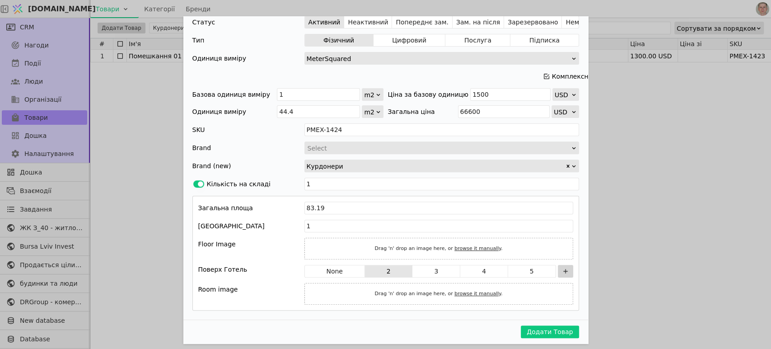
click at [469, 290] on link "browse it manually" at bounding box center [477, 293] width 47 height 6
type input "C:\fakepath\83.jpg"
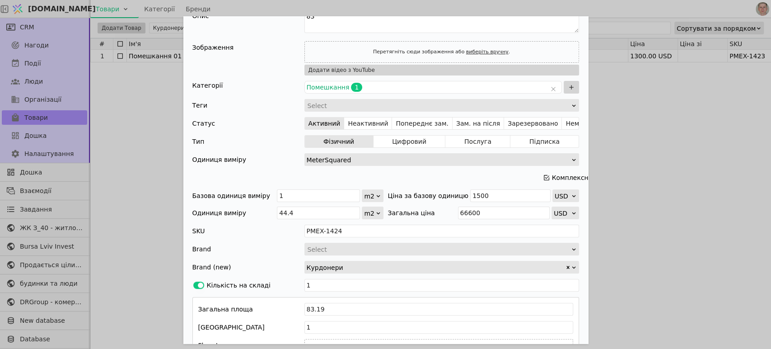
scroll to position [0, 0]
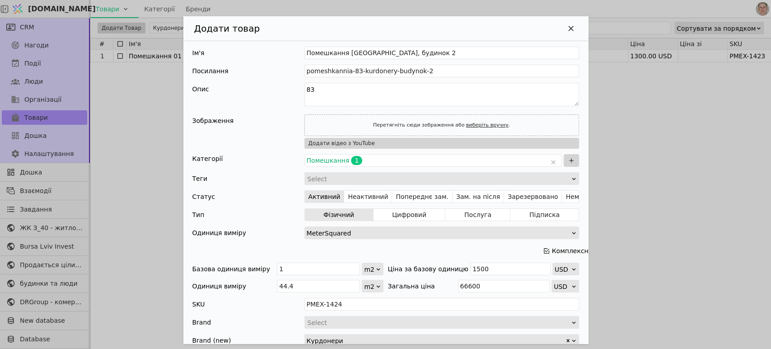
click at [480, 123] on link "виберіть вручну" at bounding box center [487, 125] width 42 height 6
type input "C:\fakepath\83.jpg"
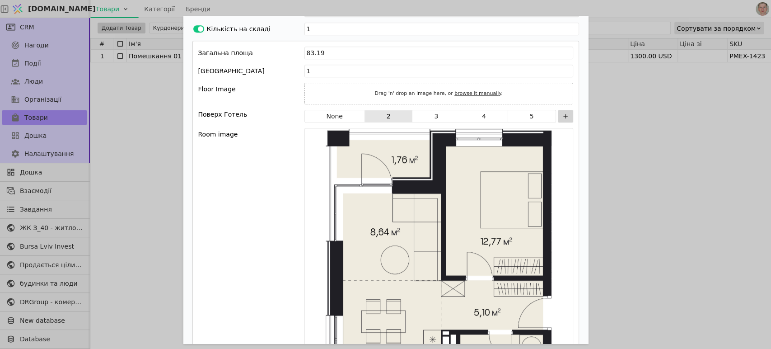
scroll to position [418, 0]
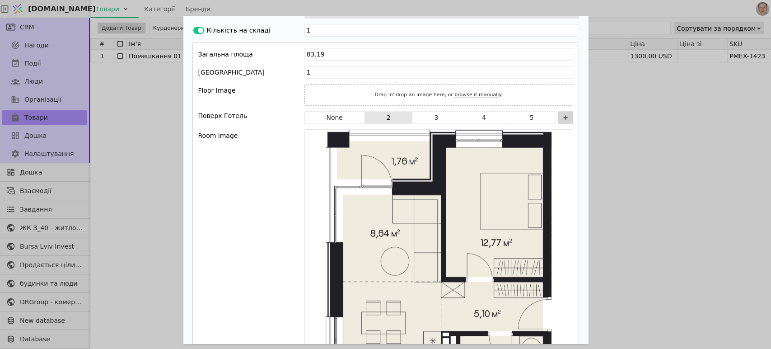
click at [472, 93] on link "browse it manually" at bounding box center [477, 95] width 47 height 6
type input "C:\fakepath\83-floor.png"
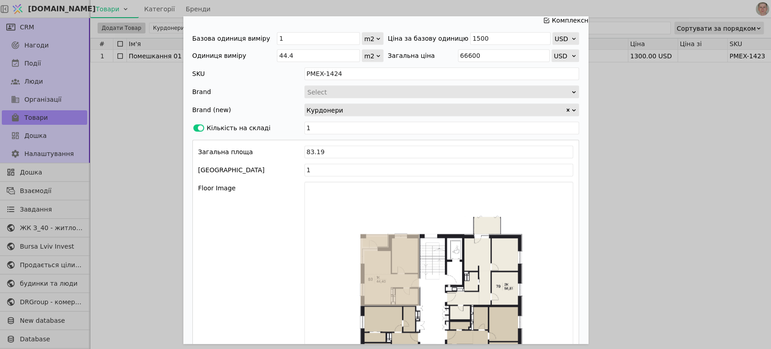
scroll to position [217, 0]
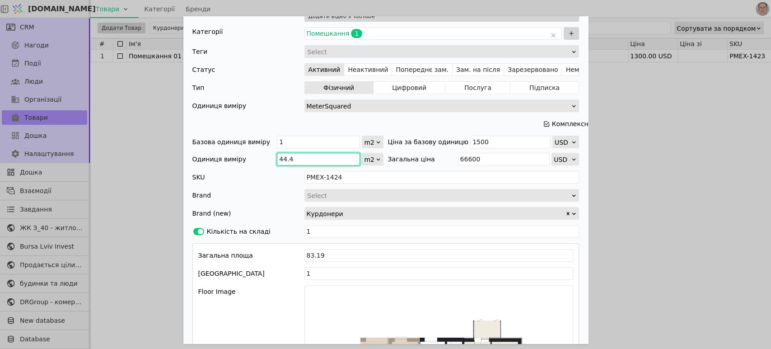
drag, startPoint x: 283, startPoint y: 153, endPoint x: 248, endPoint y: 153, distance: 35.2
click at [248, 153] on div "Одиниця виміру 44.4 m2" at bounding box center [287, 159] width 191 height 13
click at [293, 154] on input "44.4" at bounding box center [318, 159] width 83 height 13
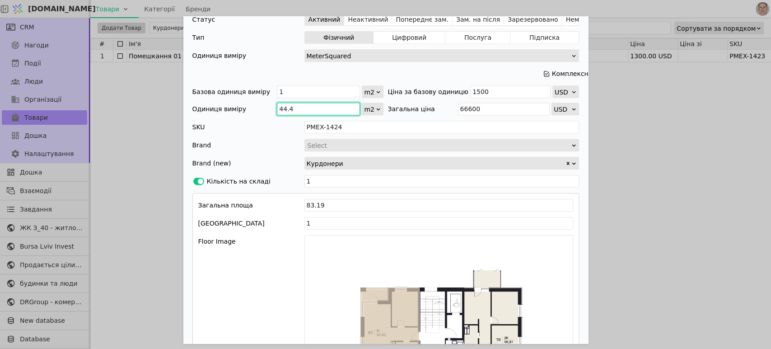
scroll to position [267, 0]
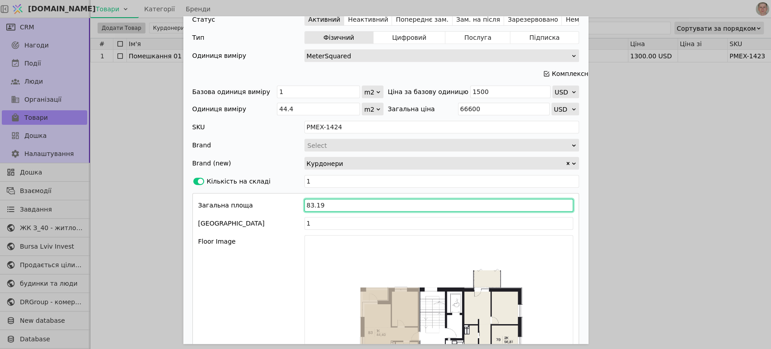
drag, startPoint x: 324, startPoint y: 202, endPoint x: 289, endPoint y: 201, distance: 34.8
click at [273, 202] on div "Загальна площа 83.19" at bounding box center [385, 205] width 375 height 13
paste input "44.4"
type input "44.4"
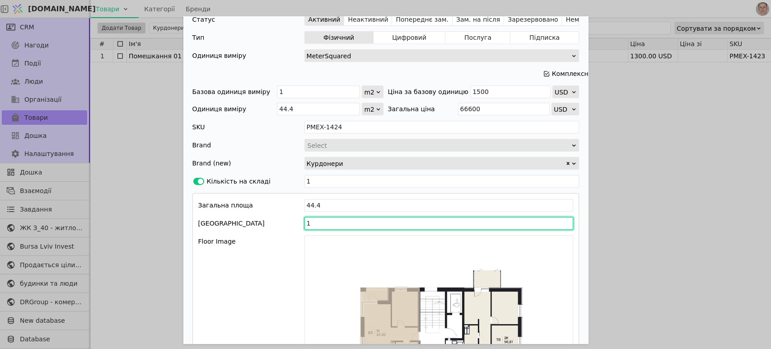
drag, startPoint x: 311, startPoint y: 220, endPoint x: 281, endPoint y: 222, distance: 29.8
click at [281, 222] on div "Поверх Hotel 1" at bounding box center [385, 223] width 375 height 13
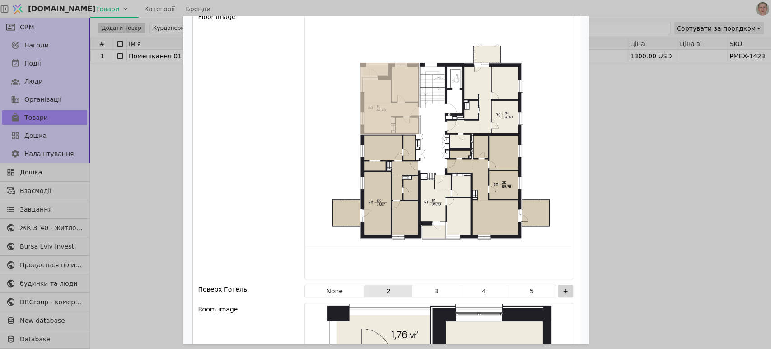
scroll to position [569, 0]
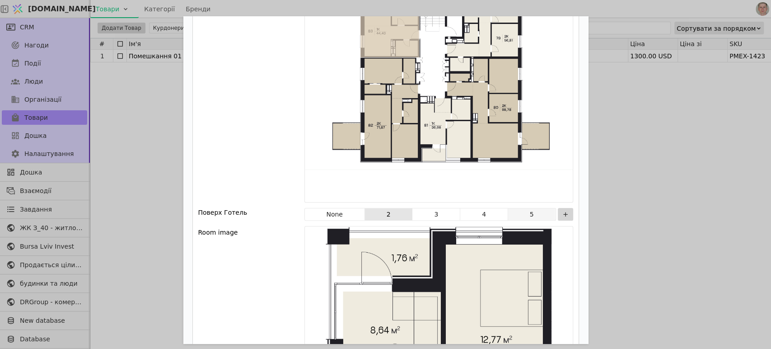
type input "5"
click at [520, 212] on button "5" at bounding box center [531, 214] width 47 height 13
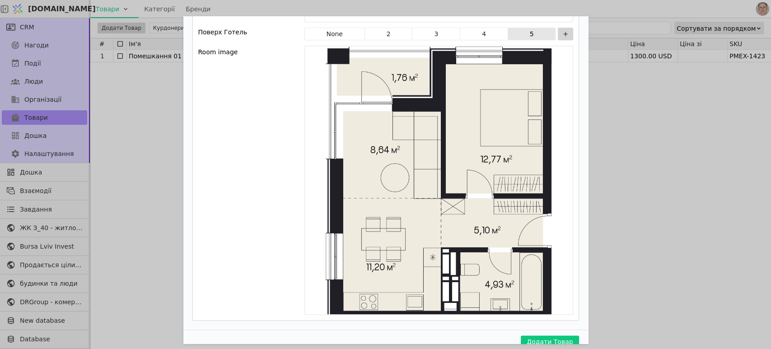
scroll to position [765, 0]
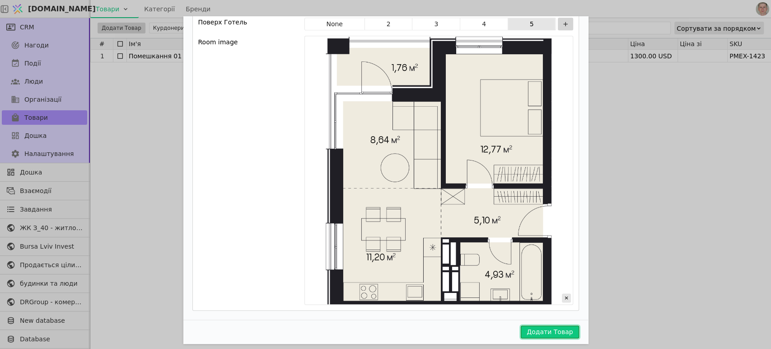
drag, startPoint x: 550, startPoint y: 323, endPoint x: 508, endPoint y: 242, distance: 90.9
click at [549, 325] on button "Додати Товар" at bounding box center [550, 331] width 58 height 13
type input "PMEX-1425"
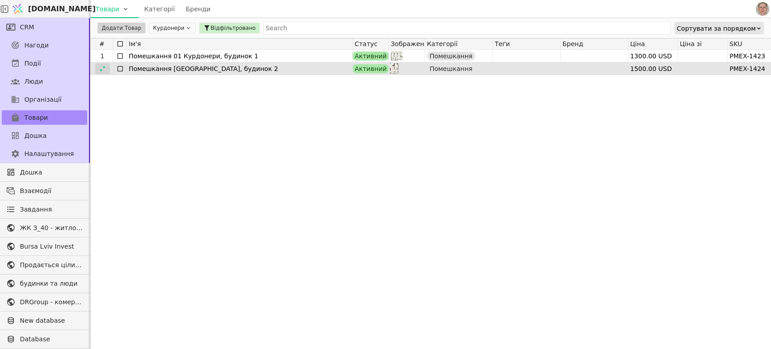
click at [104, 66] on icon at bounding box center [102, 68] width 5 height 5
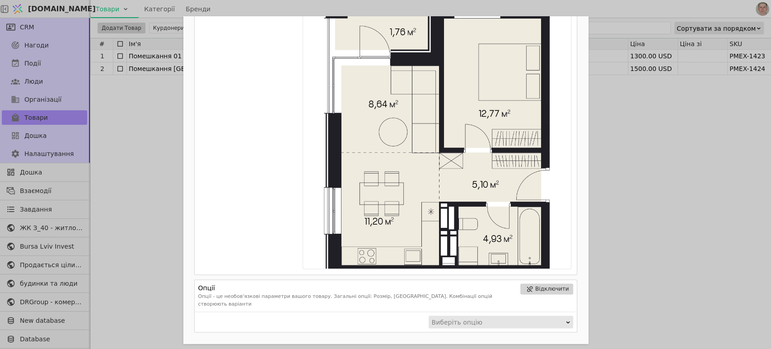
scroll to position [836, 0]
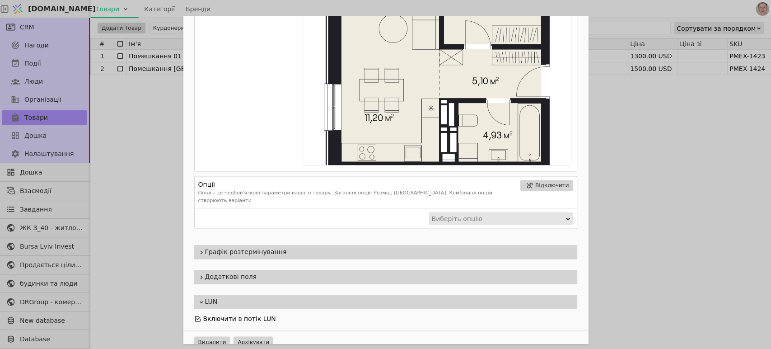
click at [279, 247] on span "Графік розтермінування" at bounding box center [389, 251] width 368 height 9
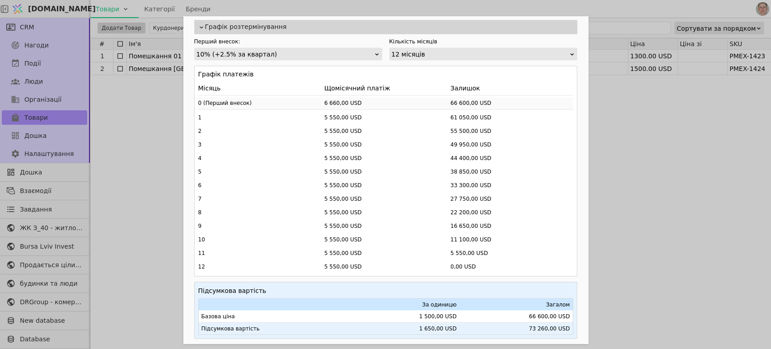
scroll to position [1037, 0]
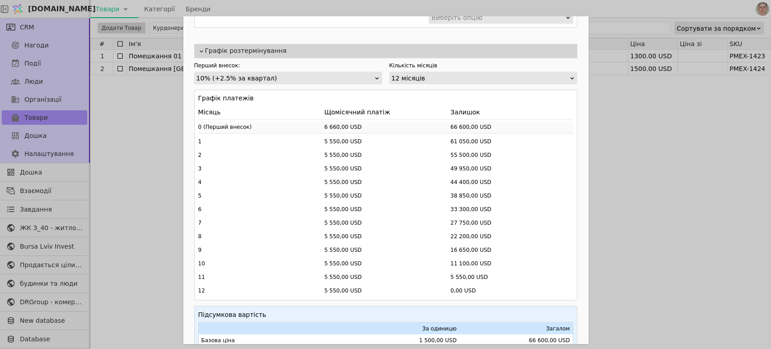
click at [433, 73] on div "12 місяців" at bounding box center [480, 78] width 177 height 13
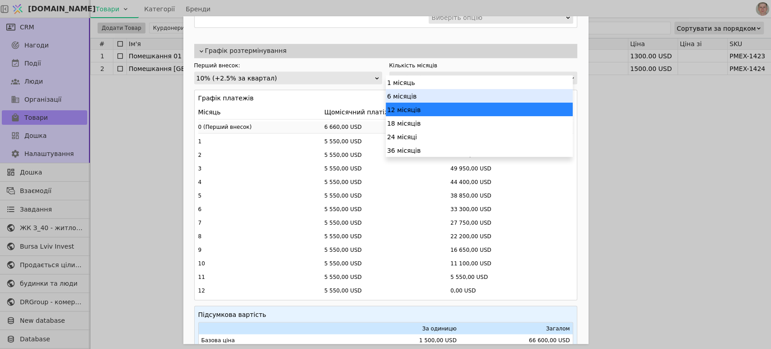
click at [429, 95] on div "6 місяців" at bounding box center [479, 96] width 187 height 14
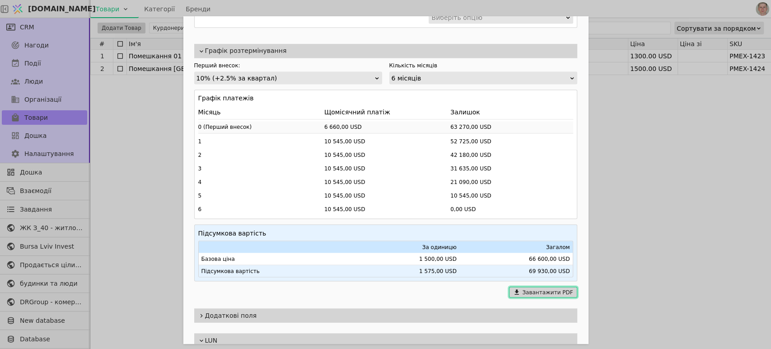
click at [545, 286] on button "Завантажити PDF" at bounding box center [543, 291] width 68 height 11
